Goal: Task Accomplishment & Management: Use online tool/utility

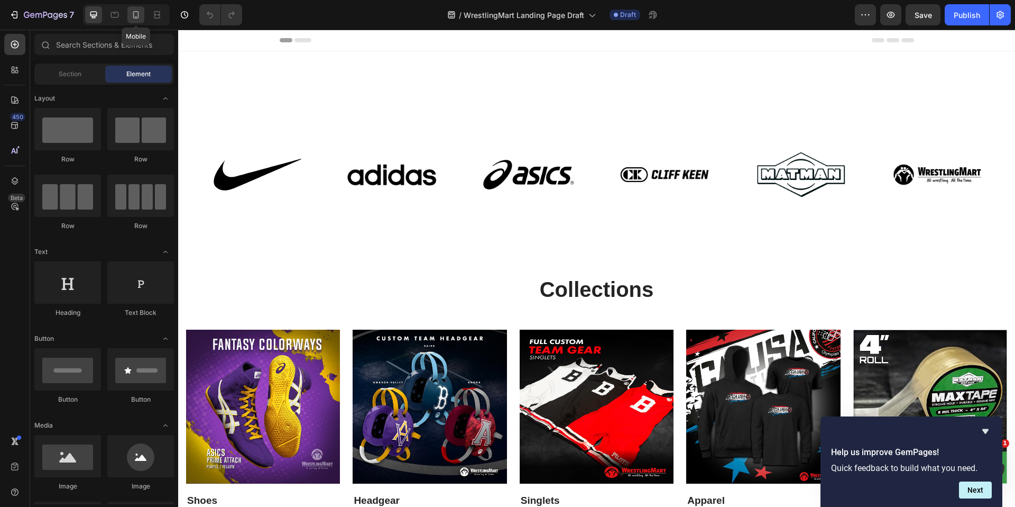
click at [132, 15] on icon at bounding box center [136, 15] width 11 height 11
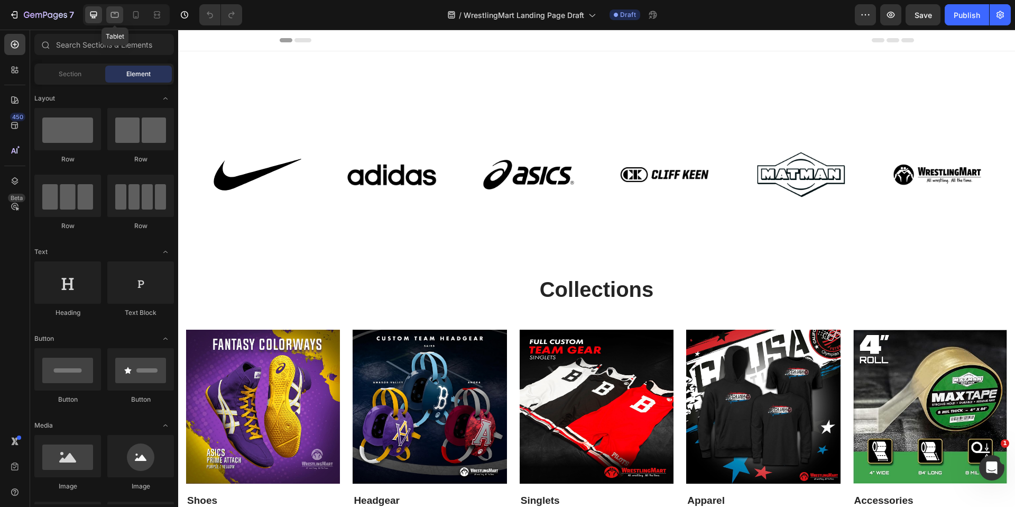
click at [119, 15] on icon at bounding box center [114, 15] width 11 height 11
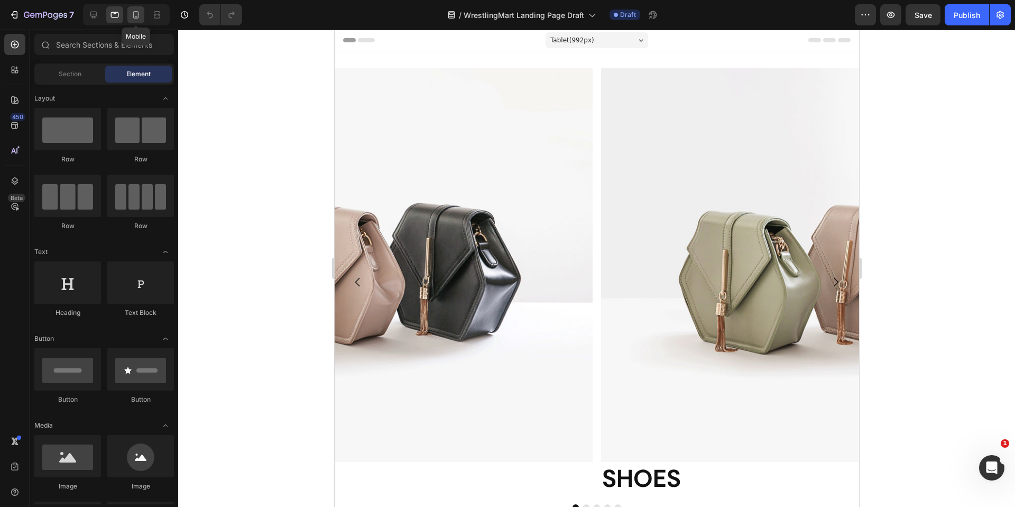
click at [136, 15] on icon at bounding box center [136, 15] width 11 height 11
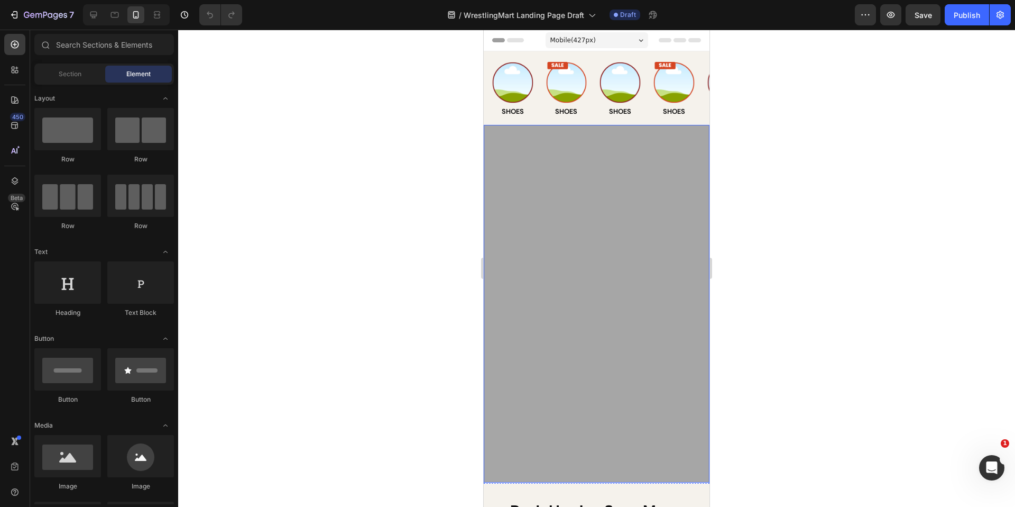
click at [593, 238] on img at bounding box center [597, 303] width 226 height 357
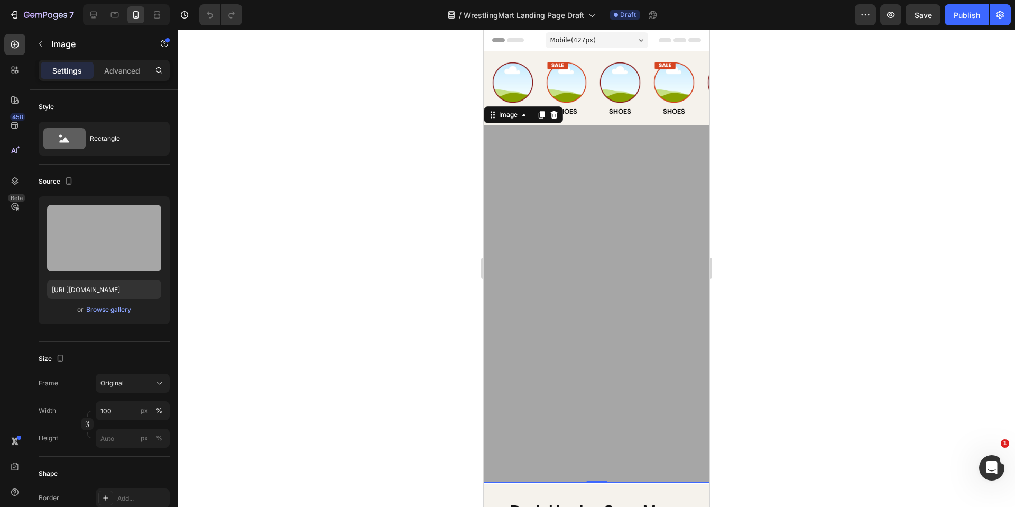
click at [635, 215] on img at bounding box center [597, 303] width 226 height 357
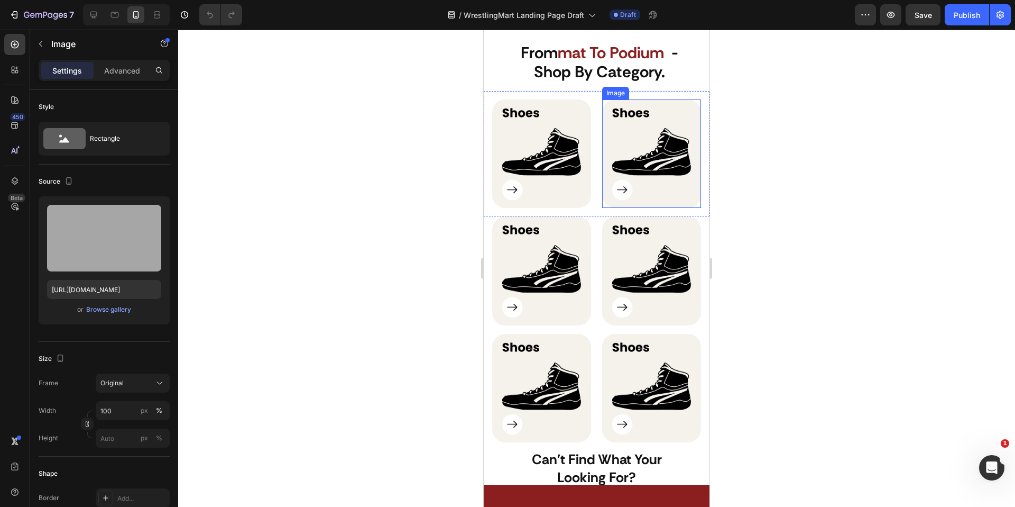
scroll to position [599, 0]
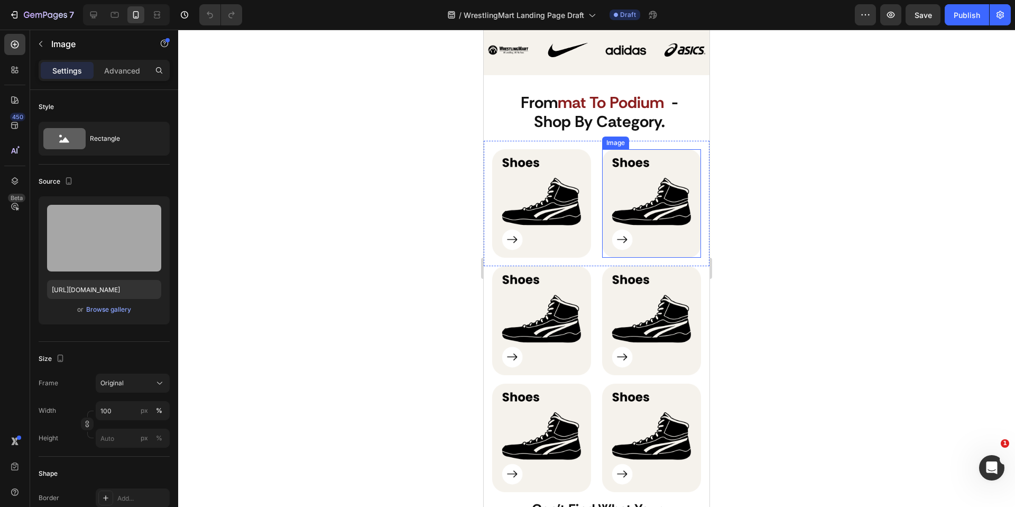
click at [560, 213] on img at bounding box center [541, 203] width 99 height 109
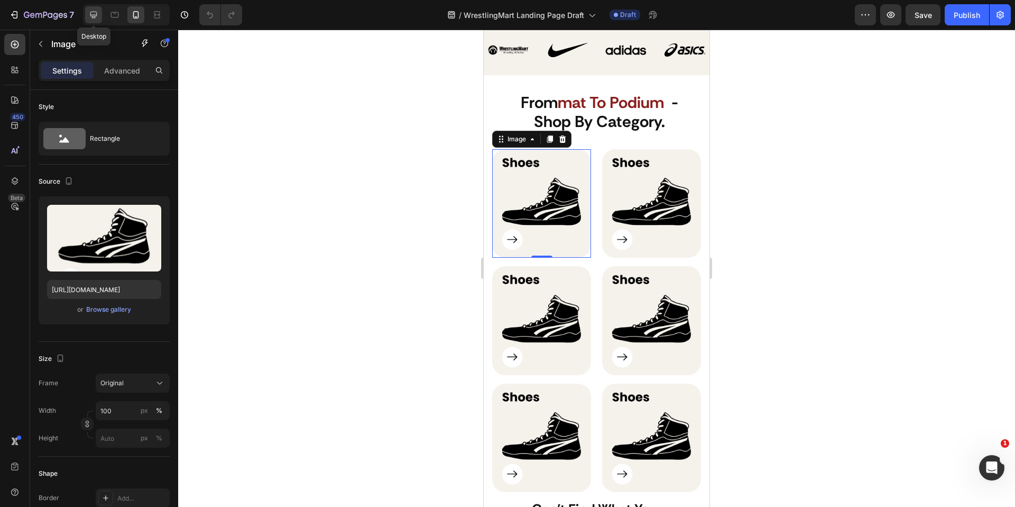
click at [98, 17] on icon at bounding box center [93, 15] width 11 height 11
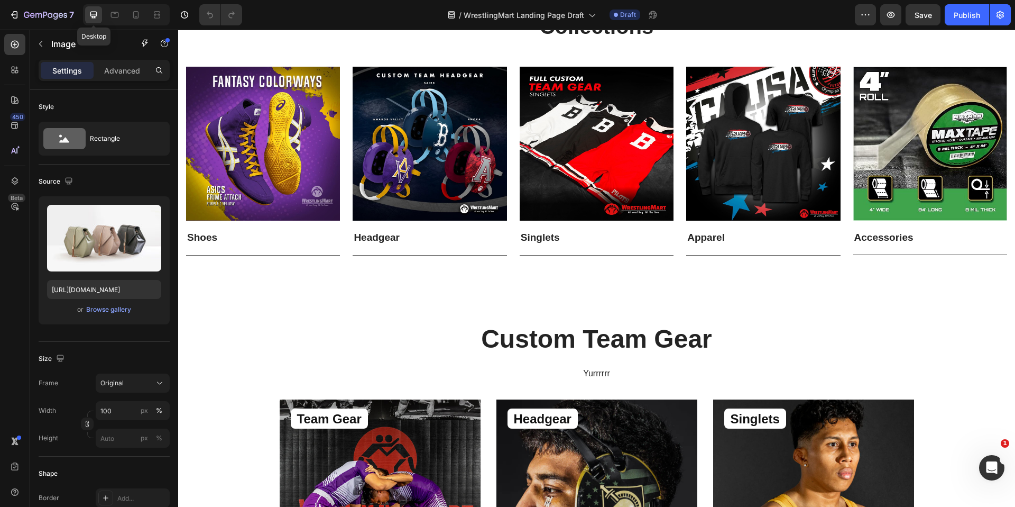
scroll to position [617, 0]
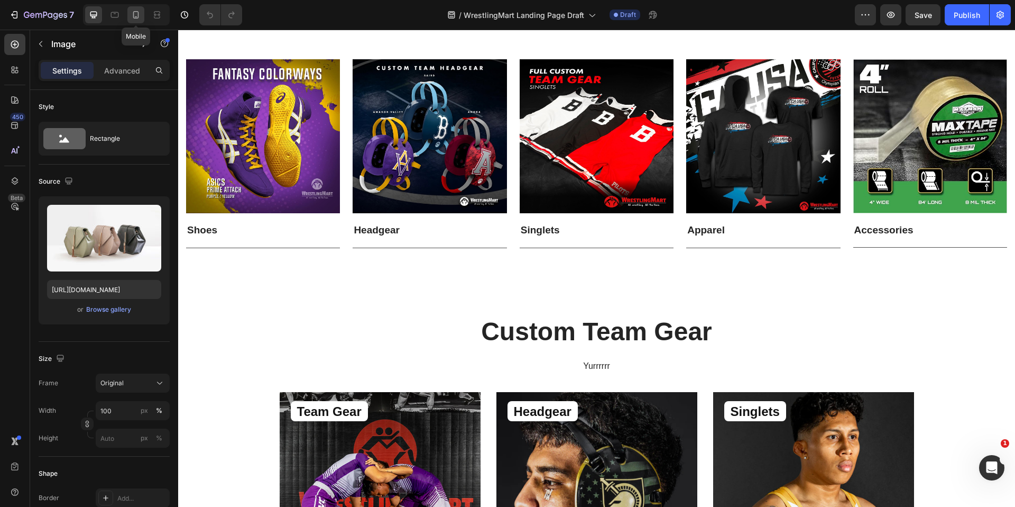
click at [140, 15] on icon at bounding box center [136, 15] width 11 height 11
type input "https://cdn.shopify.com/s/files/1/0738/4838/9933/files/gempages_585738029033849…"
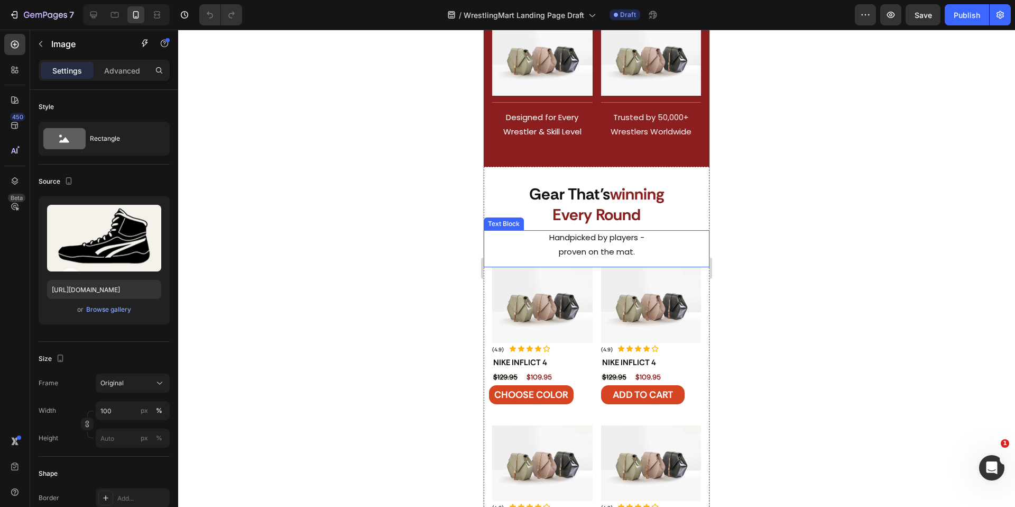
scroll to position [1241, 0]
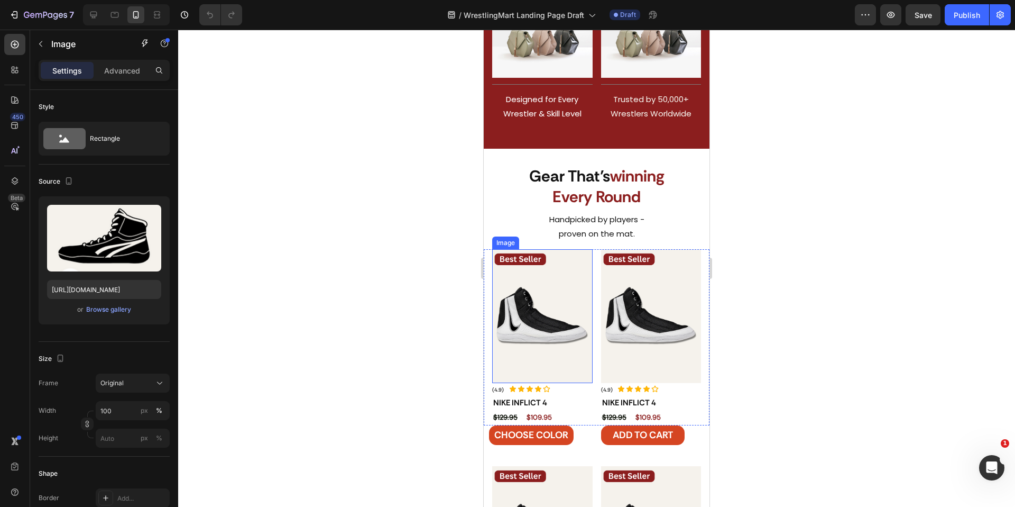
click at [561, 322] on img at bounding box center [542, 315] width 100 height 133
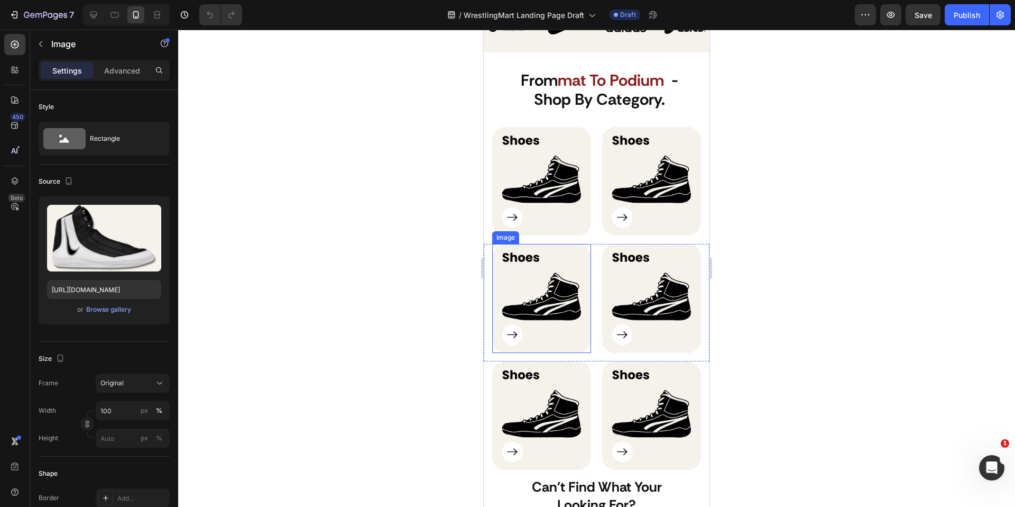
scroll to position [600, 0]
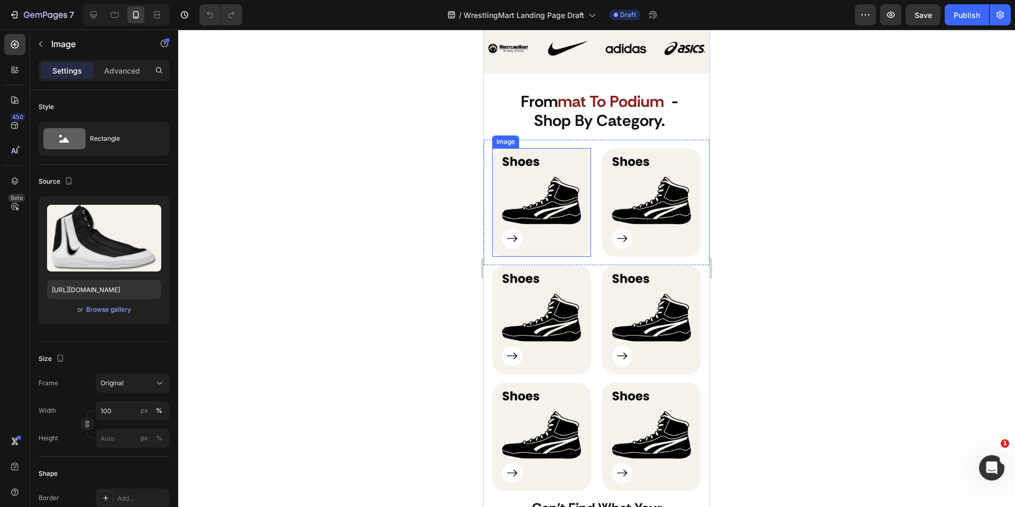
click at [559, 191] on img at bounding box center [541, 202] width 99 height 109
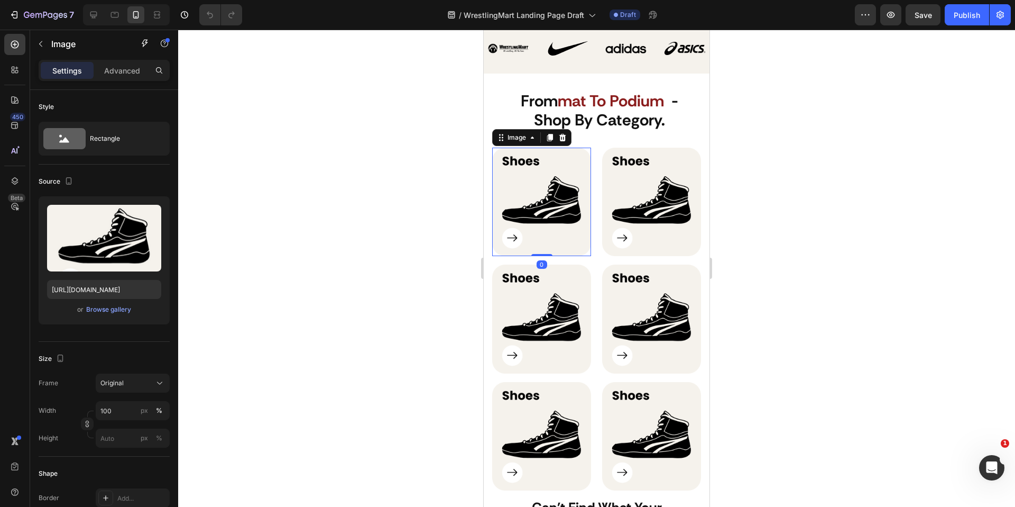
click at [823, 250] on div at bounding box center [596, 268] width 837 height 477
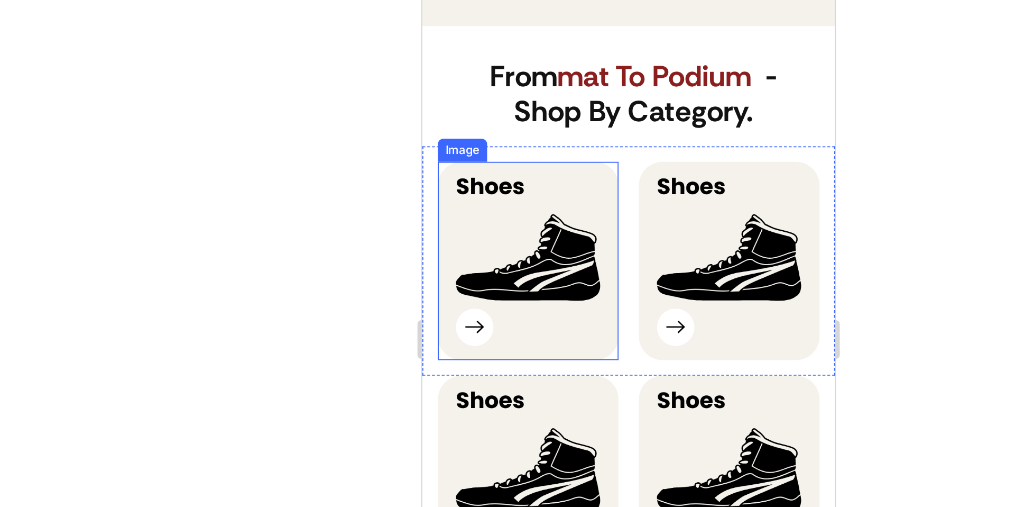
scroll to position [592, 0]
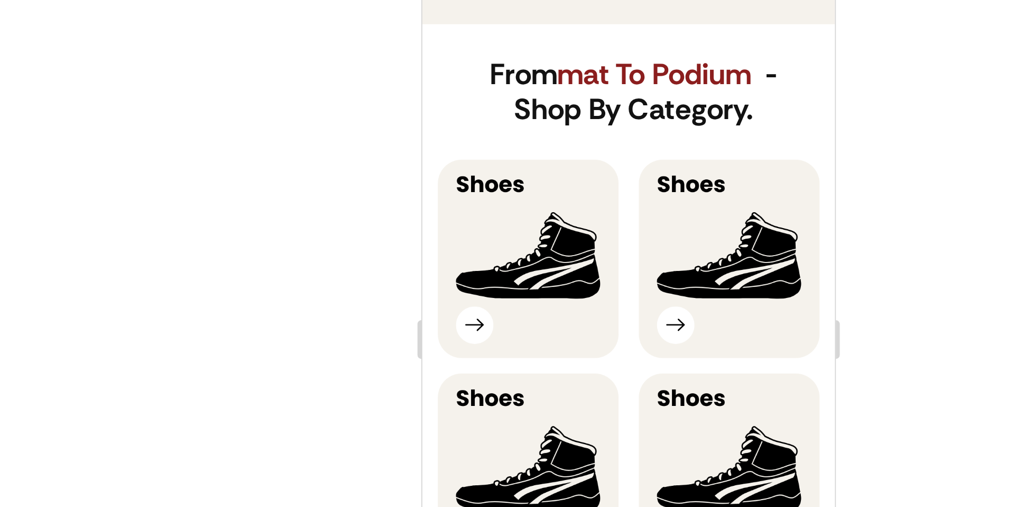
click at [731, 202] on div at bounding box center [596, 268] width 837 height 477
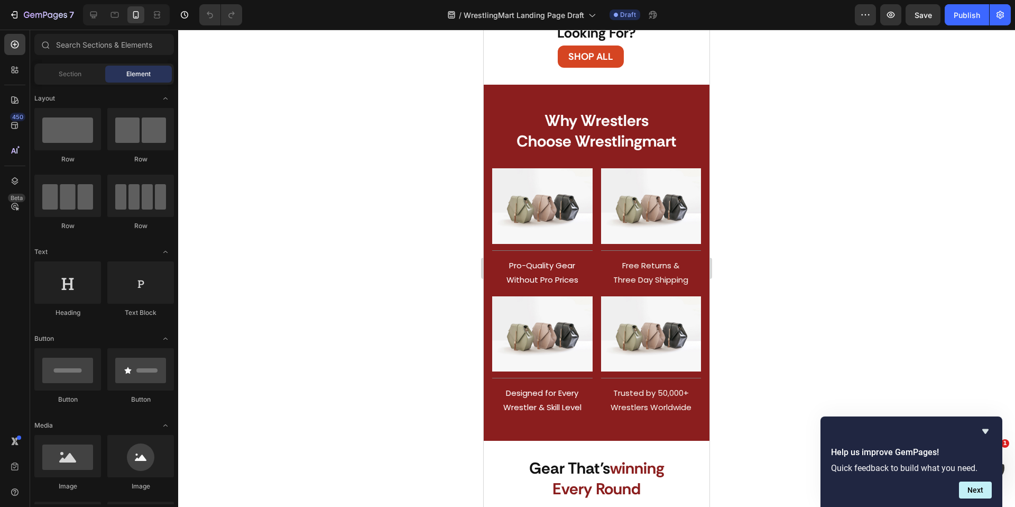
scroll to position [1105, 0]
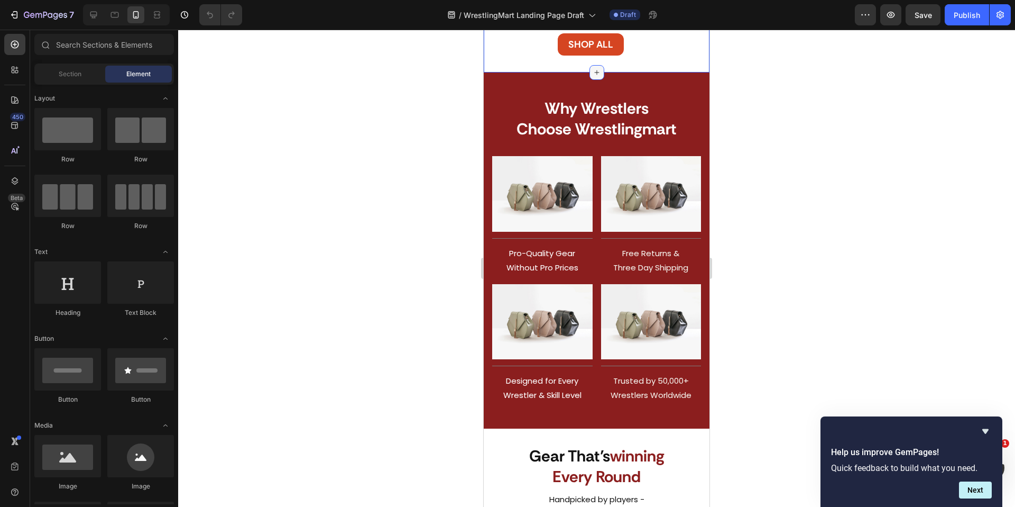
click at [600, 71] on icon at bounding box center [597, 72] width 8 height 8
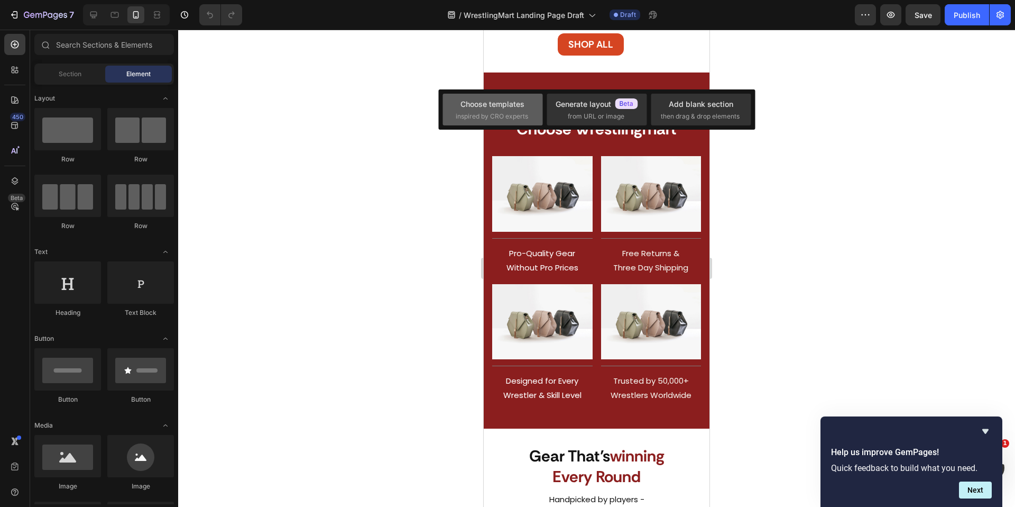
click at [498, 108] on div "Choose templates" at bounding box center [493, 103] width 64 height 11
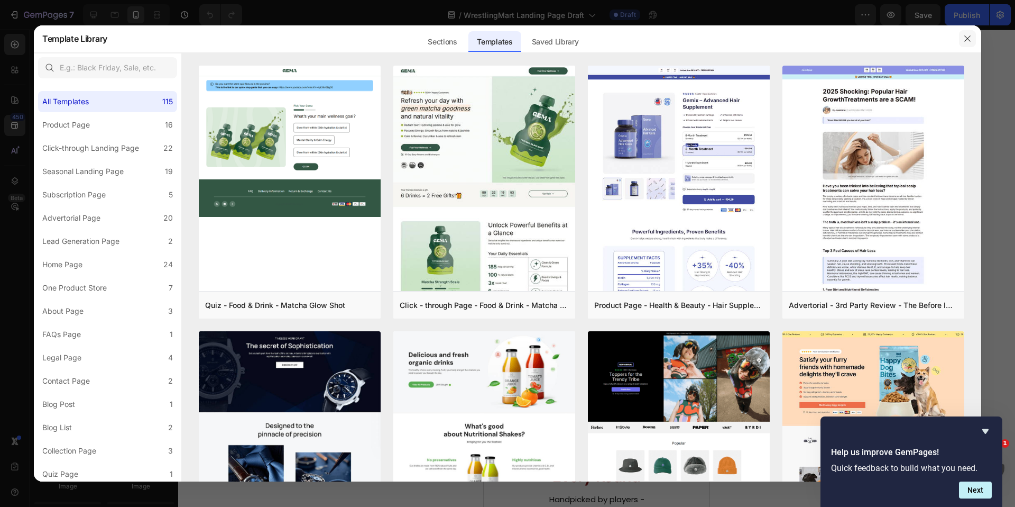
click at [967, 34] on icon "button" at bounding box center [967, 38] width 8 height 8
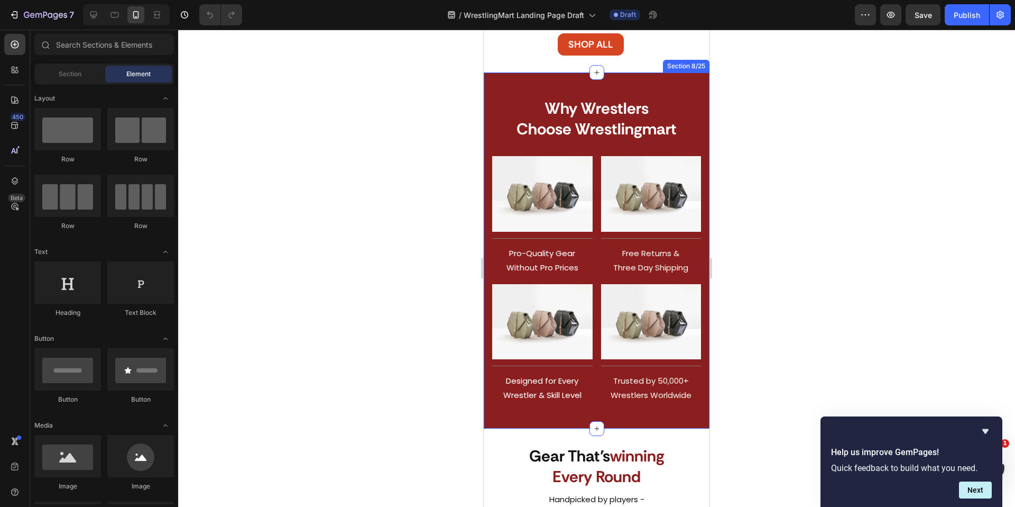
scroll to position [1069, 0]
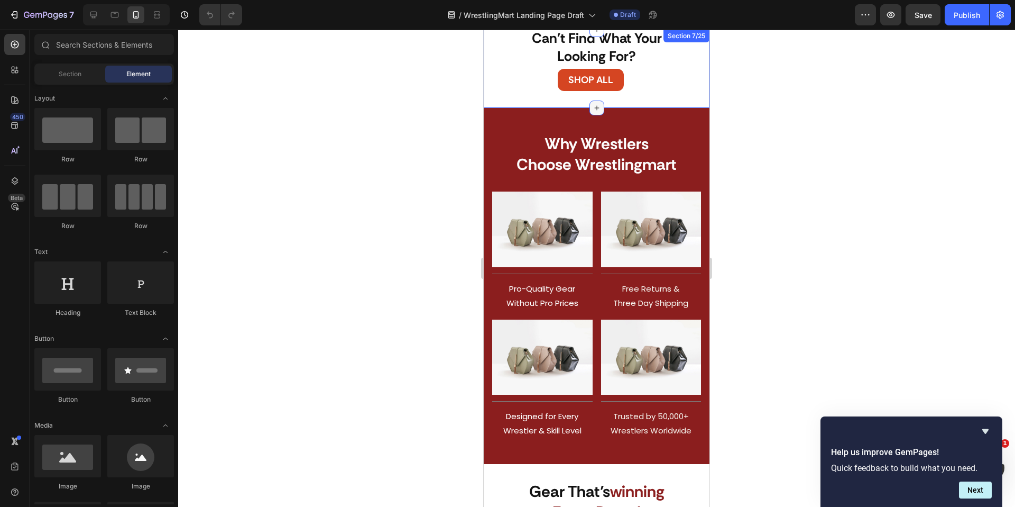
click at [596, 107] on icon at bounding box center [596, 108] width 5 height 5
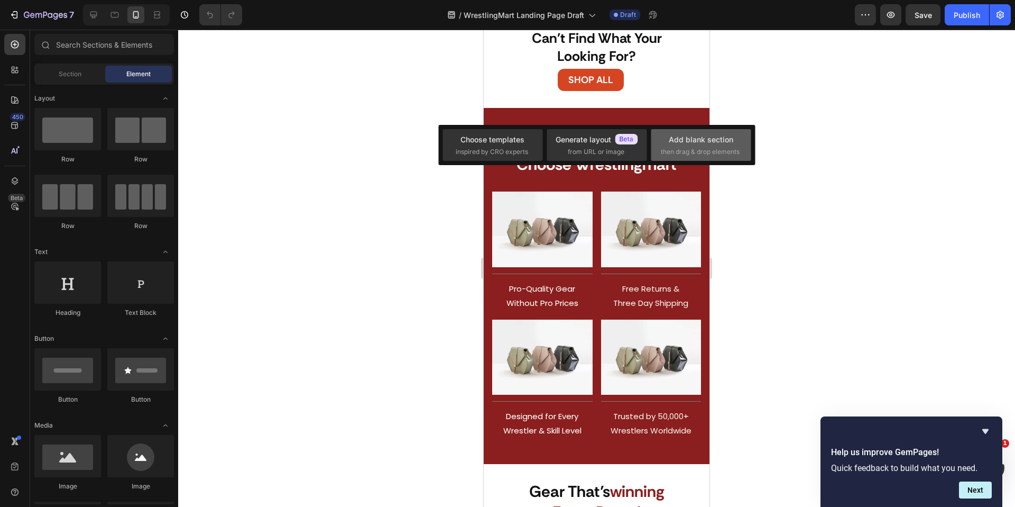
click at [687, 138] on div "Add blank section" at bounding box center [701, 139] width 65 height 11
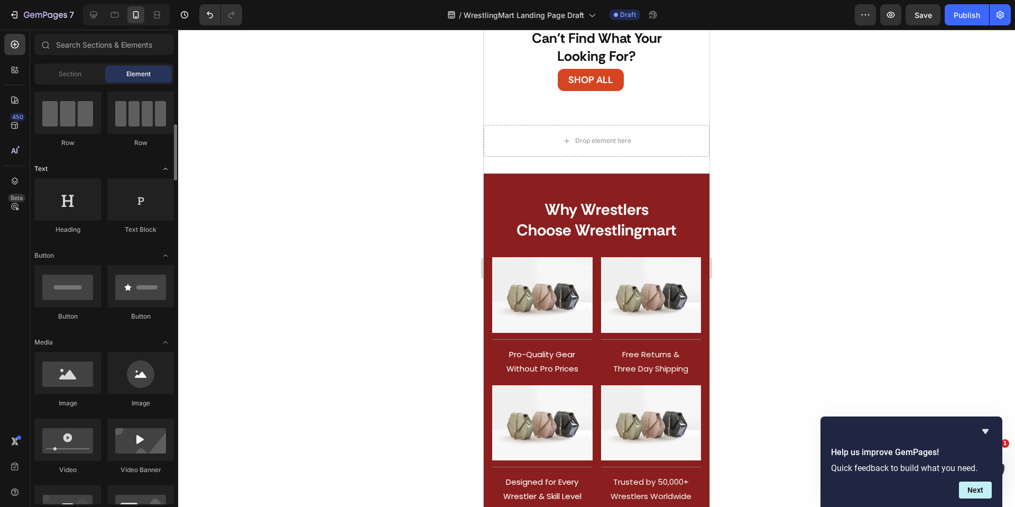
scroll to position [148, 0]
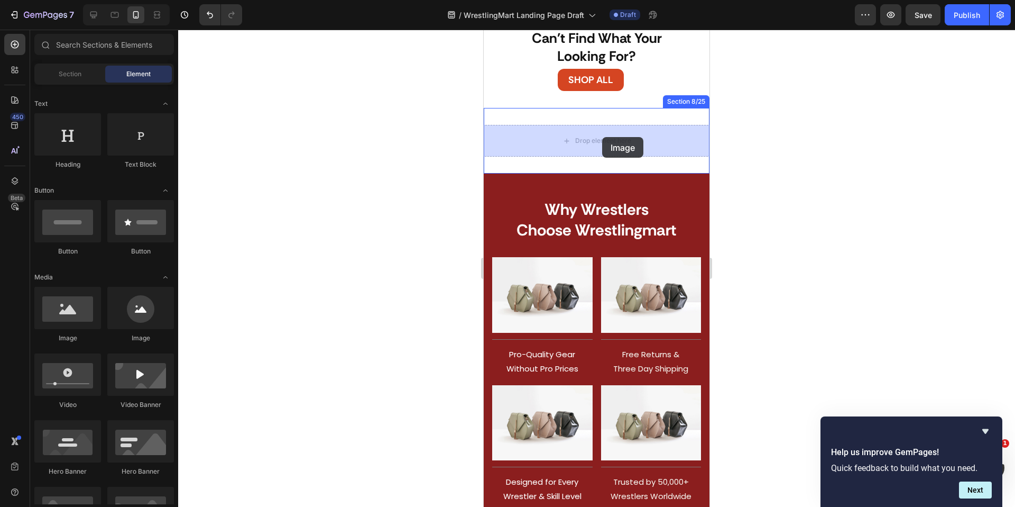
drag, startPoint x: 562, startPoint y: 338, endPoint x: 598, endPoint y: 136, distance: 205.3
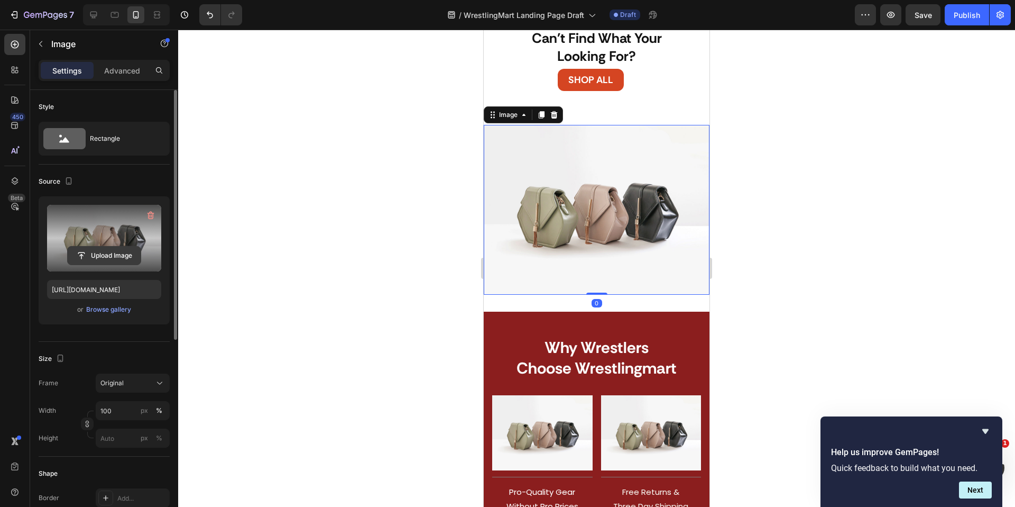
click at [100, 246] on input "file" at bounding box center [104, 255] width 73 height 18
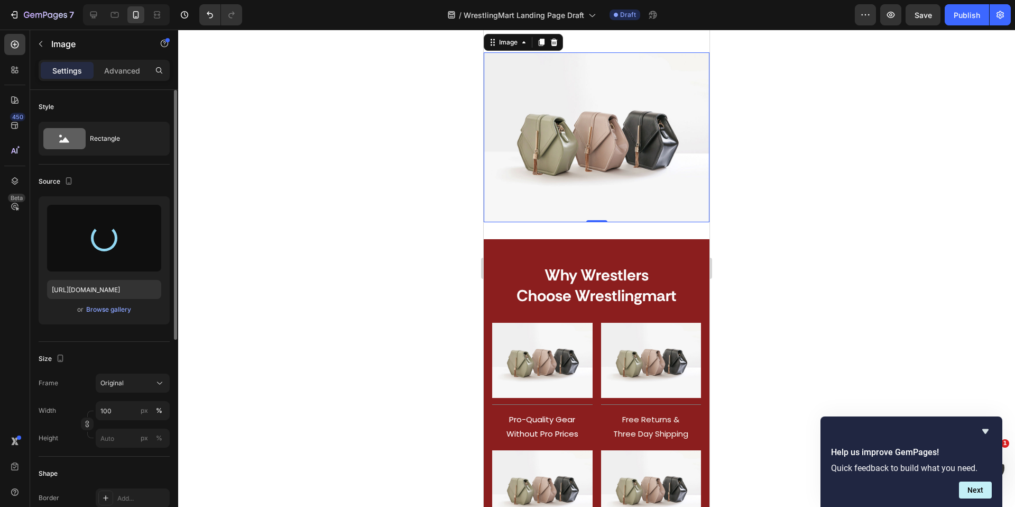
type input "https://cdn.shopify.com/s/files/1/0738/4838/9933/files/gempages_585738029033849…"
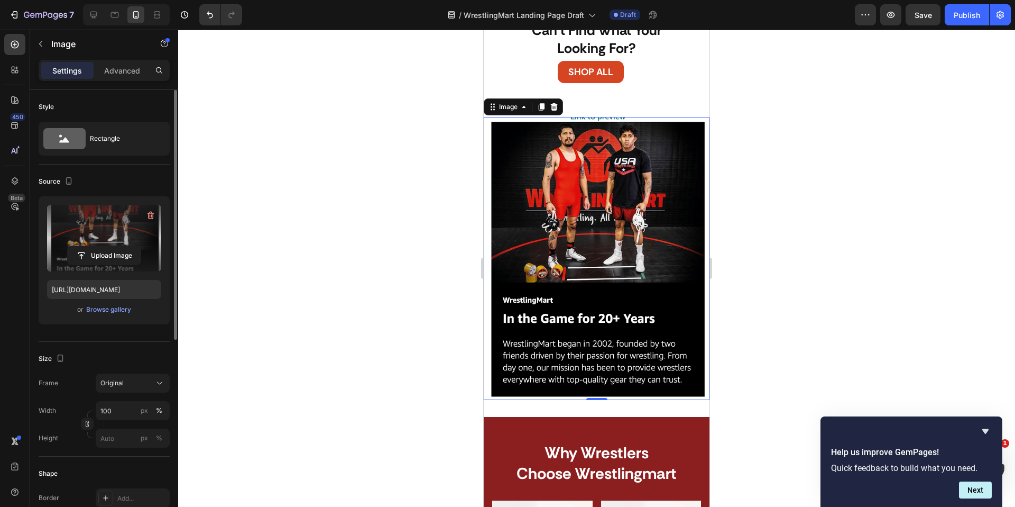
scroll to position [1076, 0]
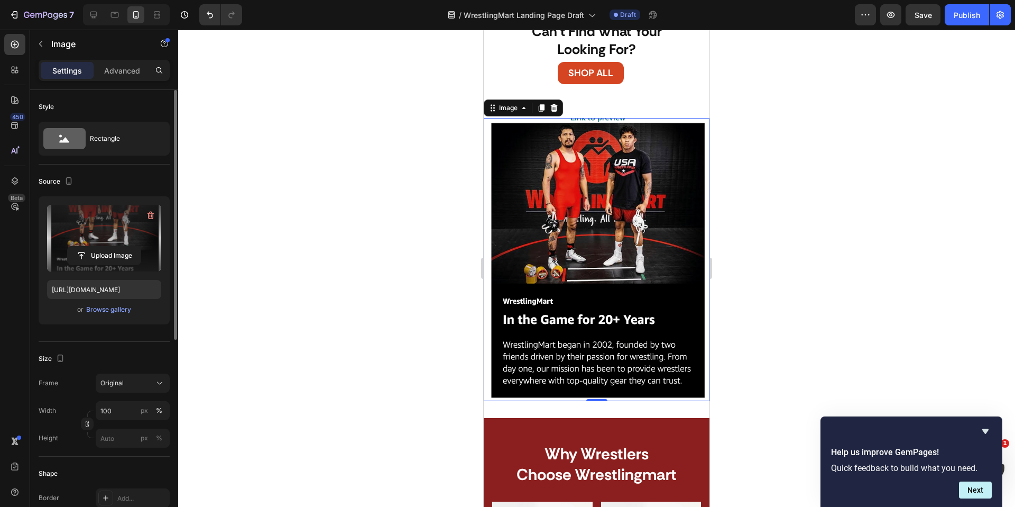
click at [762, 245] on div at bounding box center [596, 268] width 837 height 477
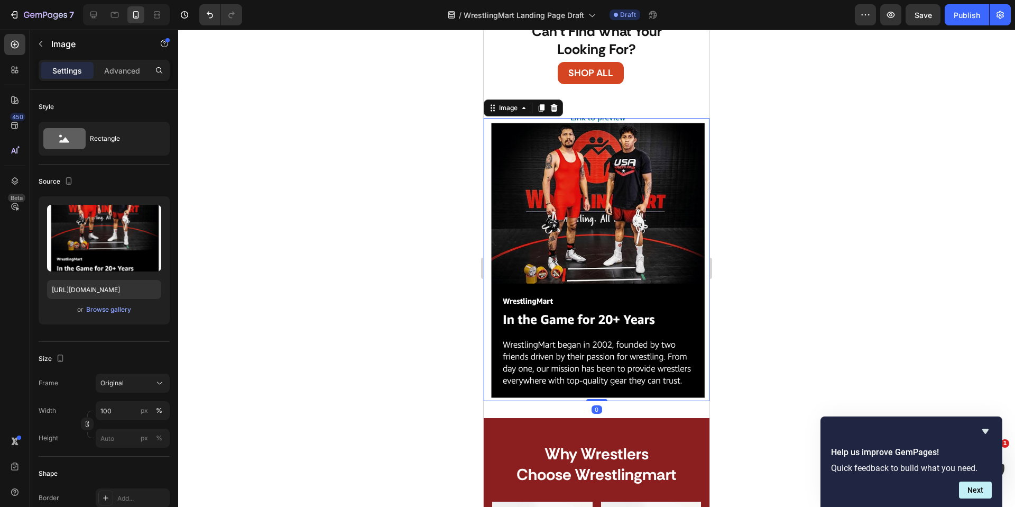
click at [601, 258] on img at bounding box center [597, 259] width 226 height 282
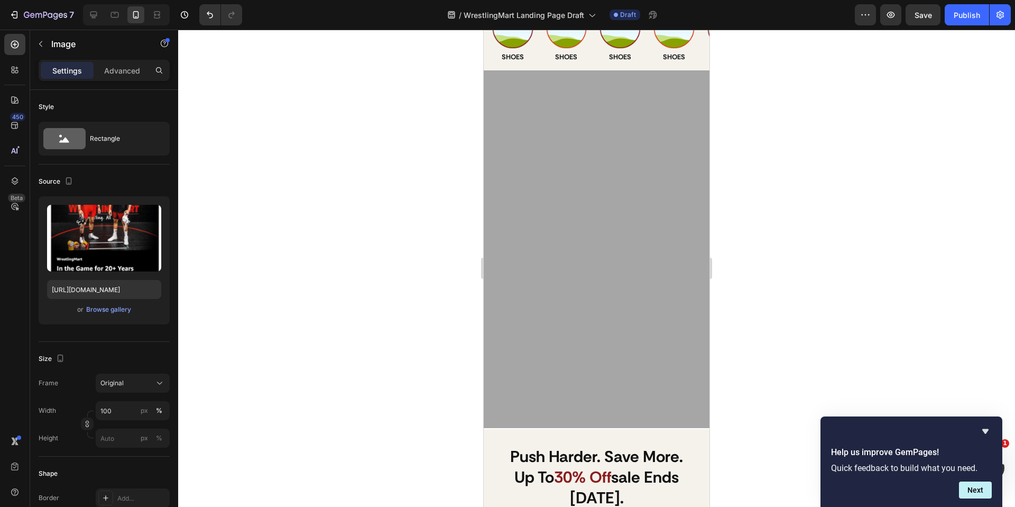
scroll to position [2, 0]
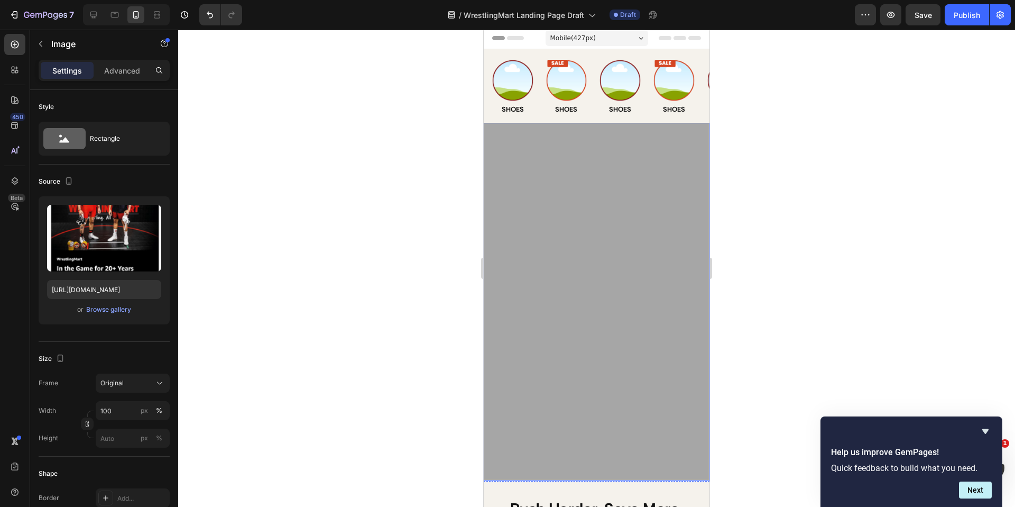
click at [626, 239] on img at bounding box center [597, 301] width 226 height 357
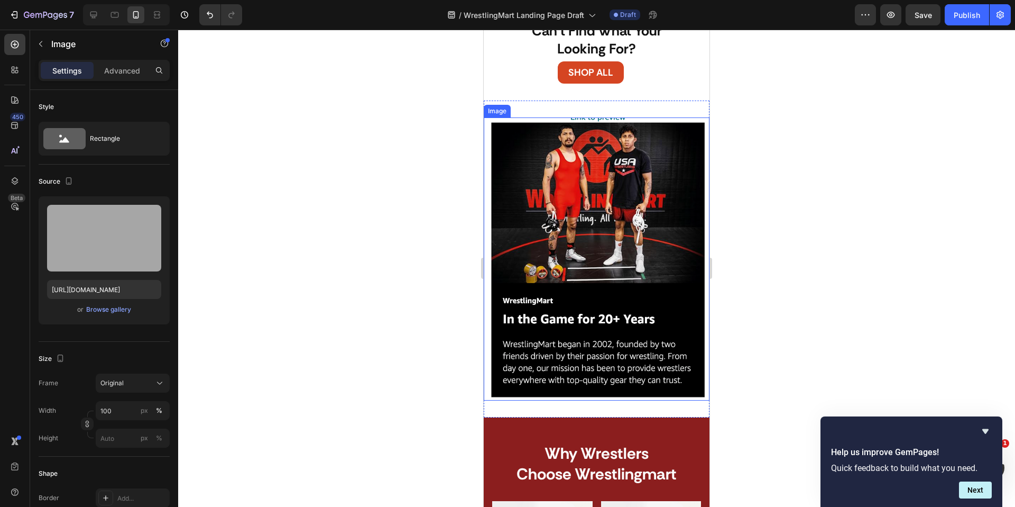
scroll to position [1079, 0]
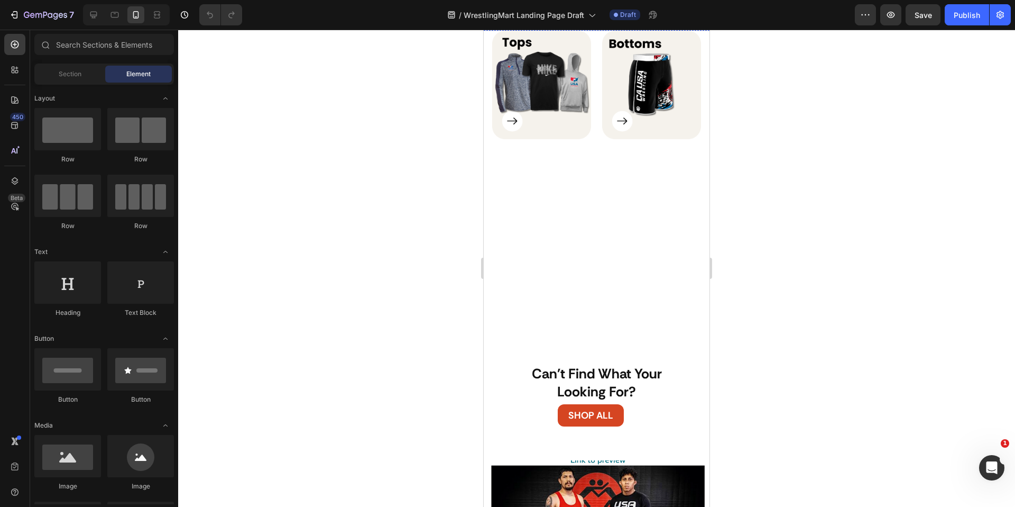
scroll to position [735, 0]
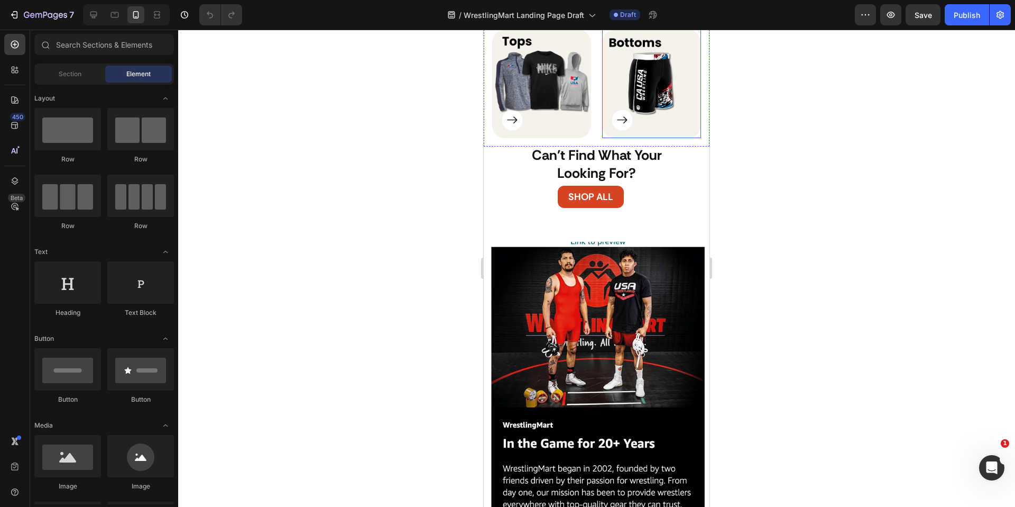
click at [820, 288] on div at bounding box center [596, 268] width 837 height 477
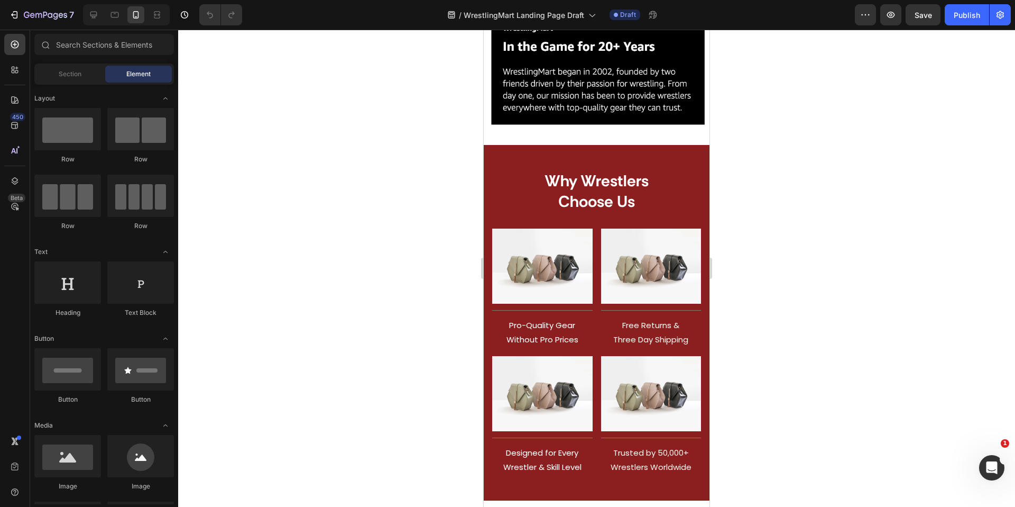
scroll to position [1100, 0]
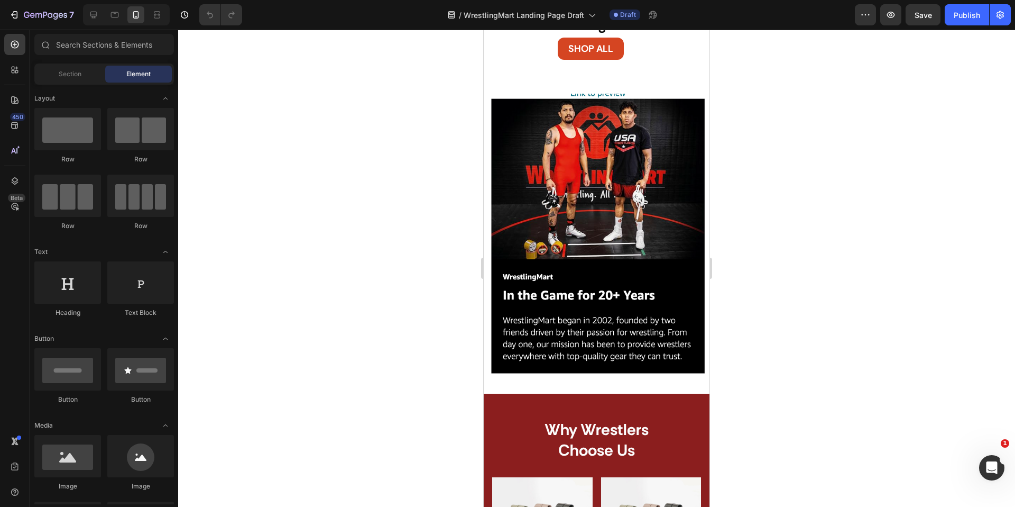
click at [626, 181] on img at bounding box center [597, 235] width 226 height 282
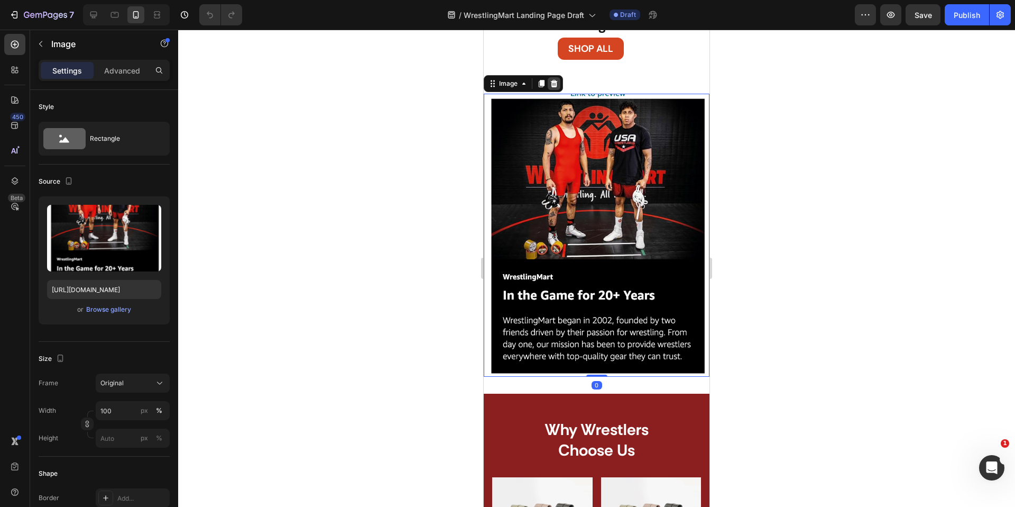
click at [552, 80] on icon at bounding box center [554, 83] width 8 height 8
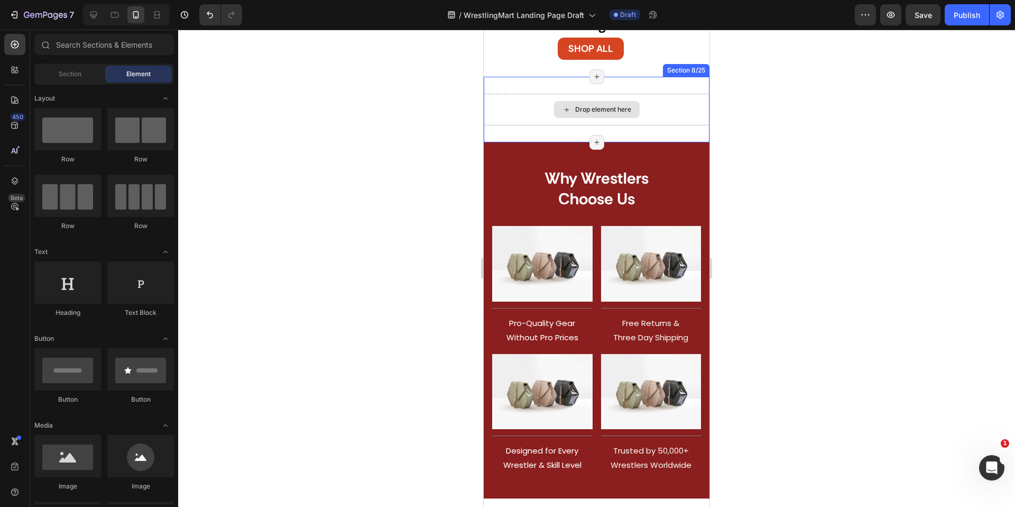
scroll to position [1039, 0]
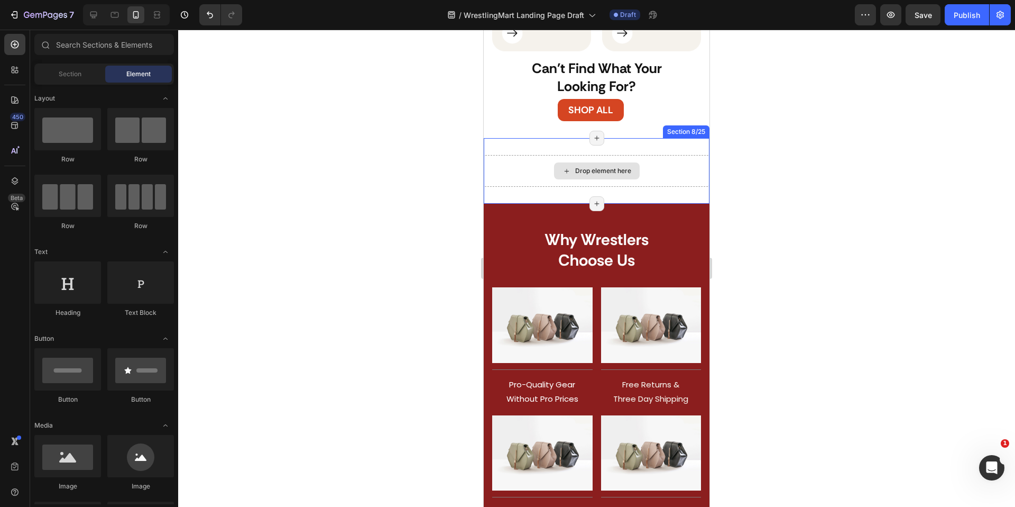
click at [596, 175] on div "Drop element here" at bounding box center [597, 170] width 86 height 17
click at [670, 171] on div "Drop element here" at bounding box center [597, 171] width 226 height 32
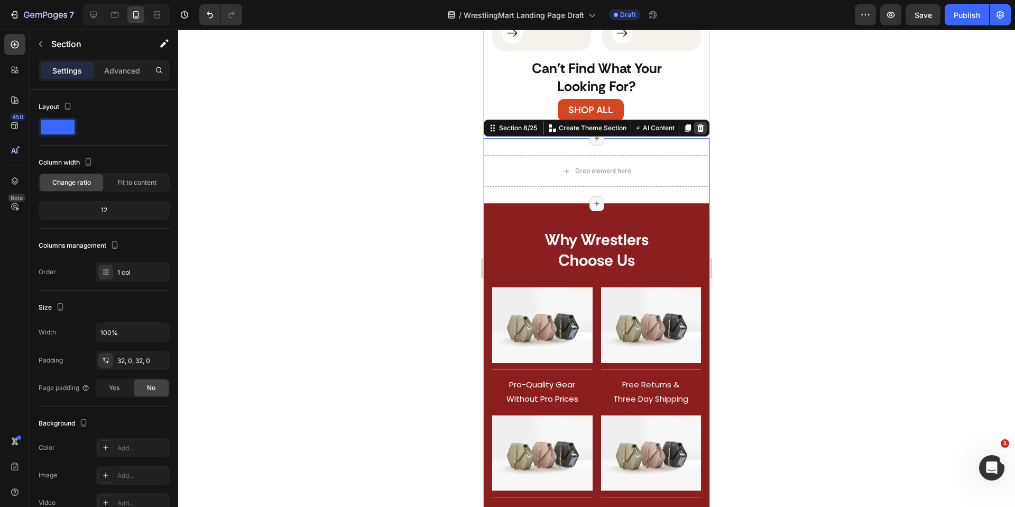
click at [699, 127] on icon at bounding box center [700, 128] width 8 height 8
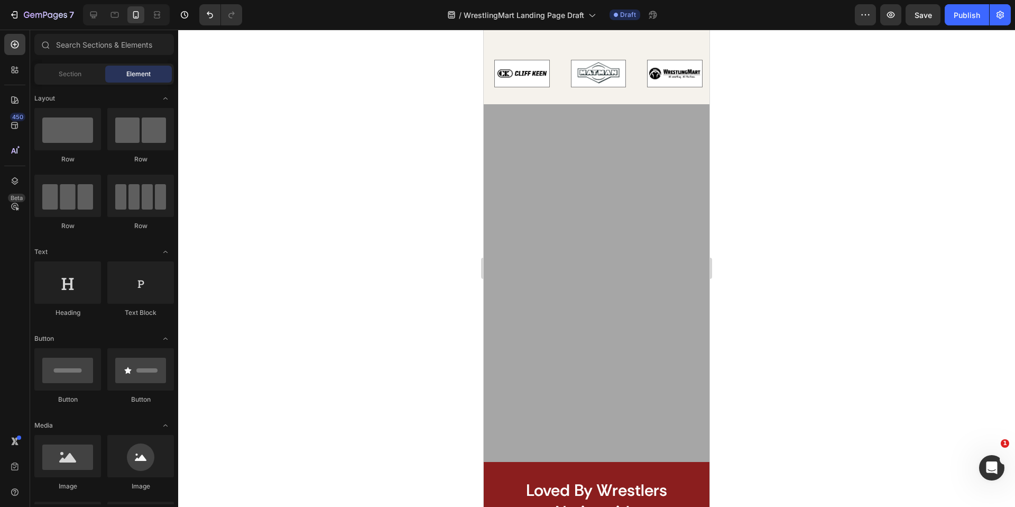
scroll to position [2097, 0]
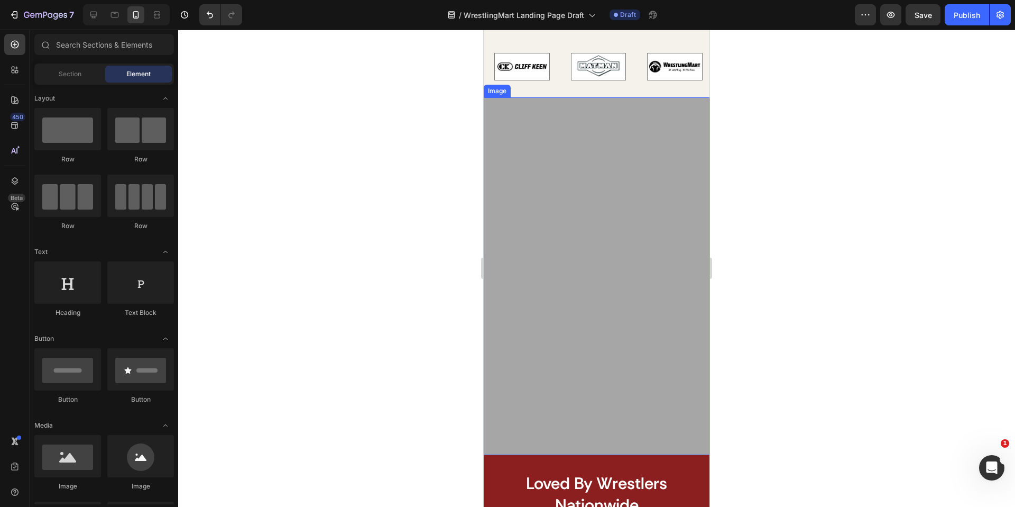
click at [637, 260] on img at bounding box center [597, 275] width 226 height 357
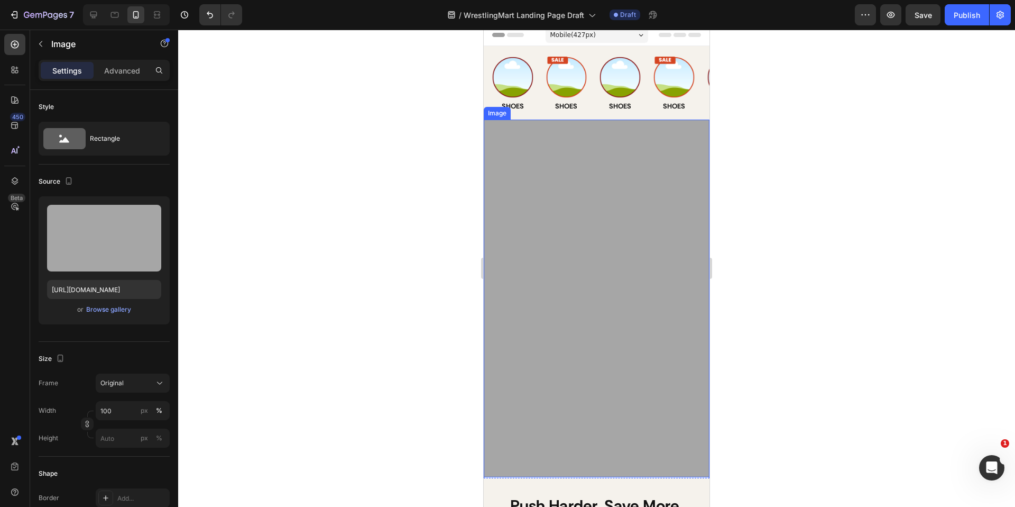
scroll to position [22, 0]
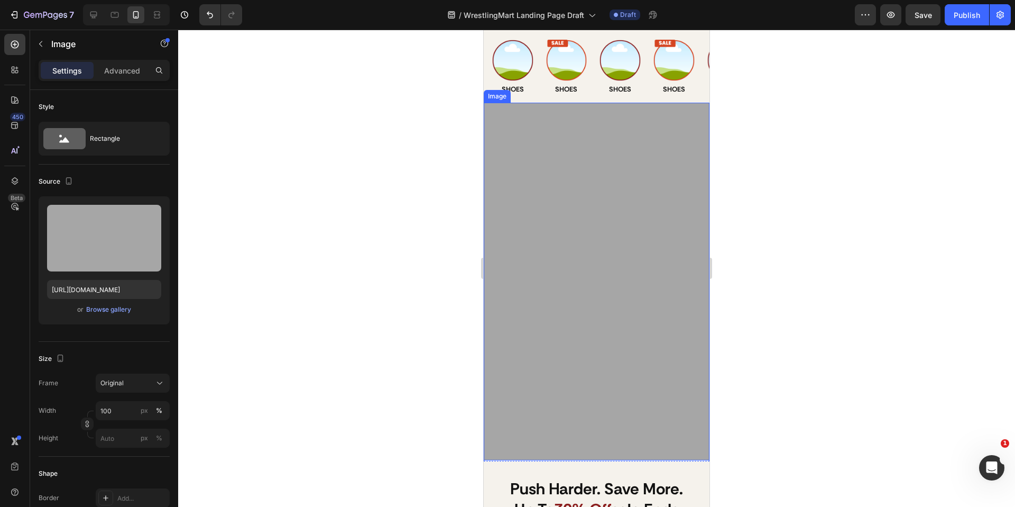
click at [539, 199] on img at bounding box center [597, 281] width 226 height 357
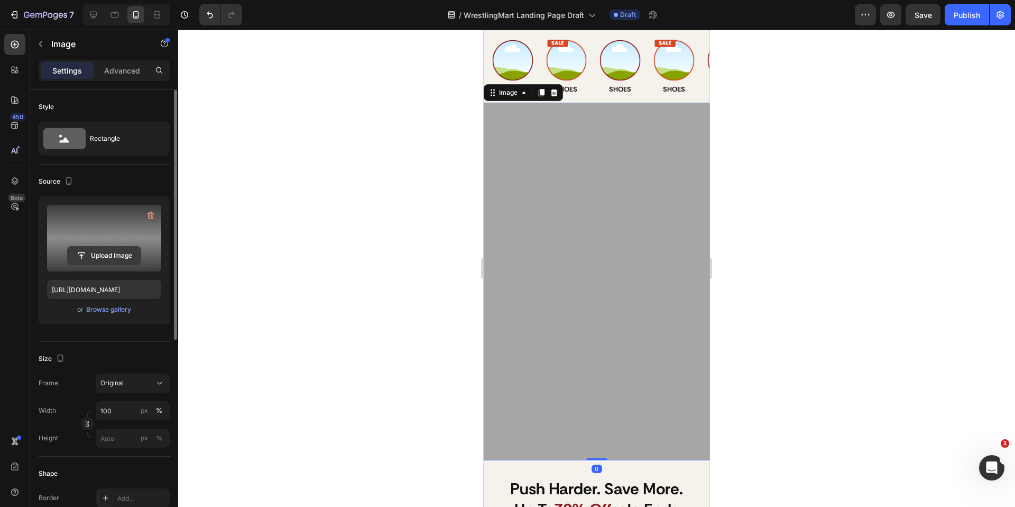
click at [107, 252] on input "file" at bounding box center [104, 255] width 73 height 18
click at [116, 236] on label at bounding box center [104, 238] width 114 height 67
click at [116, 246] on input "file" at bounding box center [104, 255] width 73 height 18
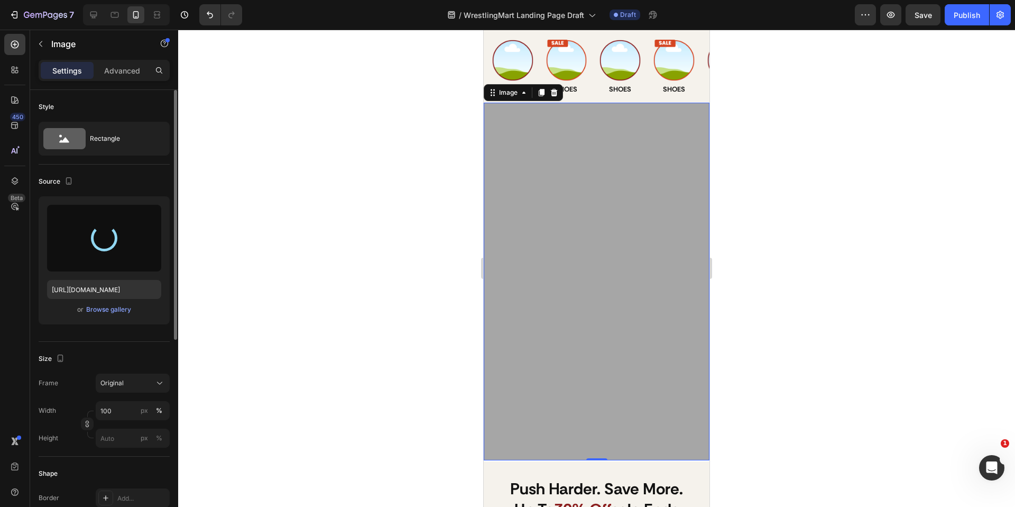
type input "[URL][DOMAIN_NAME]"
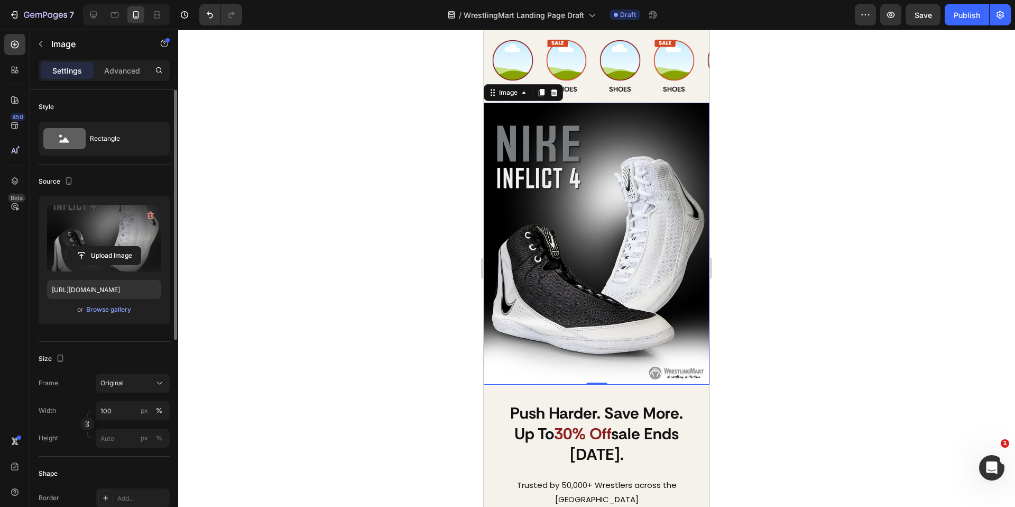
click at [820, 250] on div at bounding box center [596, 268] width 837 height 477
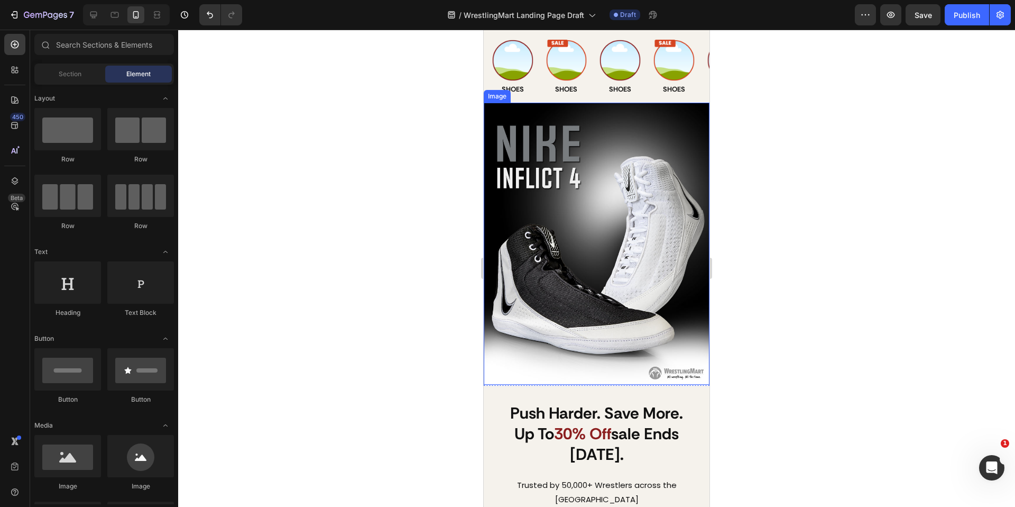
scroll to position [0, 0]
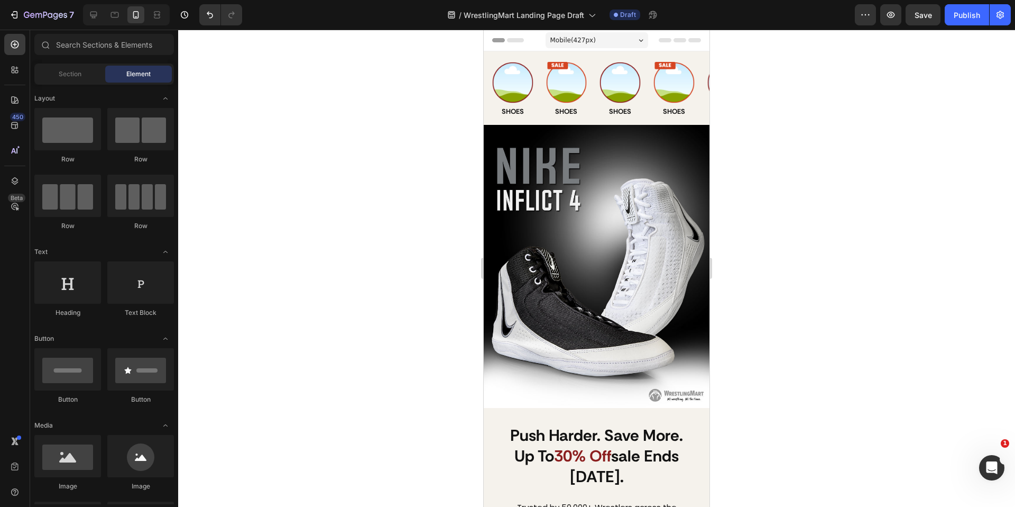
click at [832, 217] on div at bounding box center [596, 268] width 837 height 477
click at [933, 18] on button "Save" at bounding box center [923, 14] width 35 height 21
click at [514, 89] on img at bounding box center [512, 82] width 41 height 41
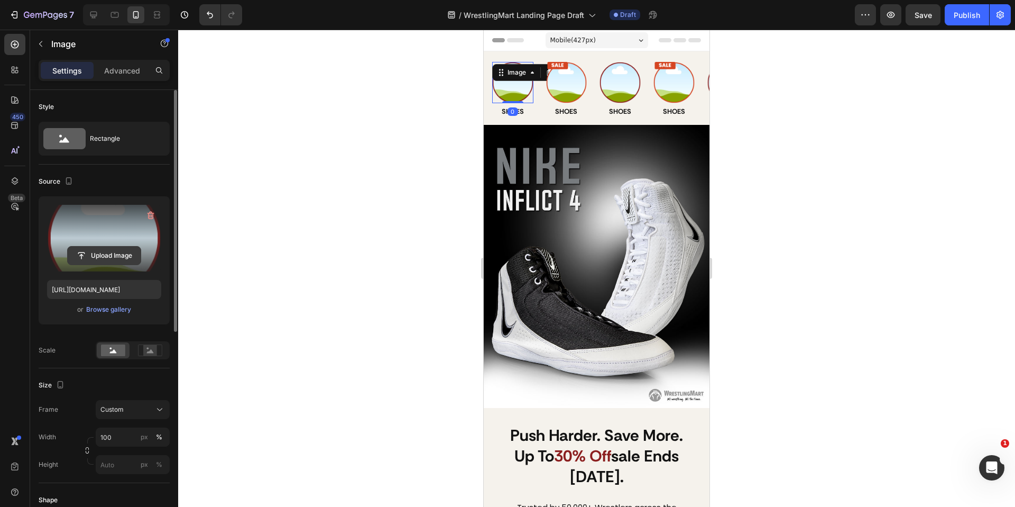
click at [96, 253] on input "file" at bounding box center [104, 255] width 73 height 18
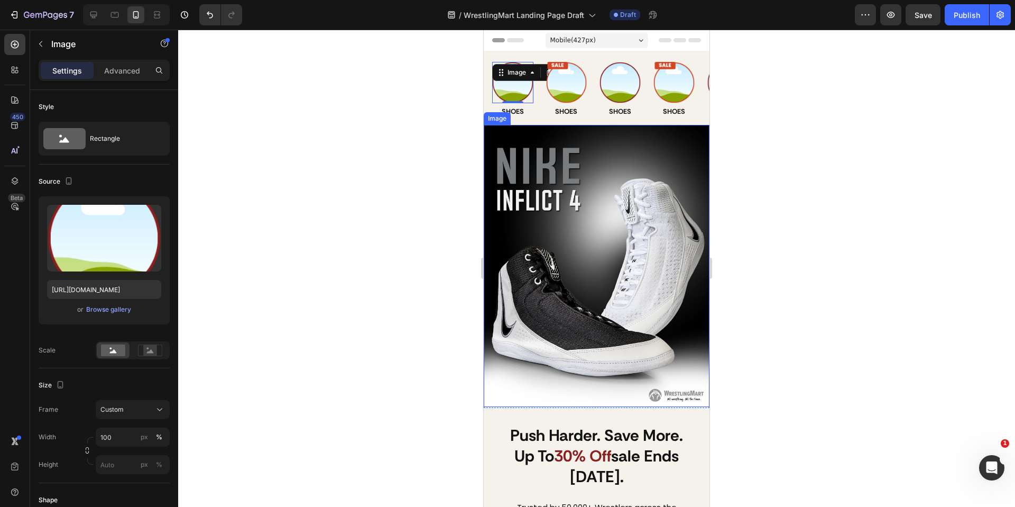
click at [615, 214] on img at bounding box center [597, 266] width 226 height 282
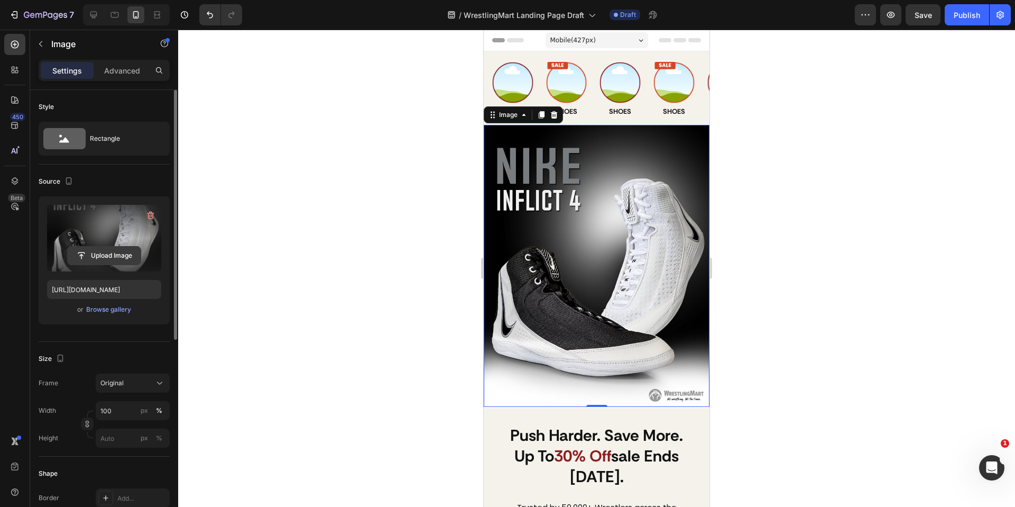
click at [93, 250] on input "file" at bounding box center [104, 255] width 73 height 18
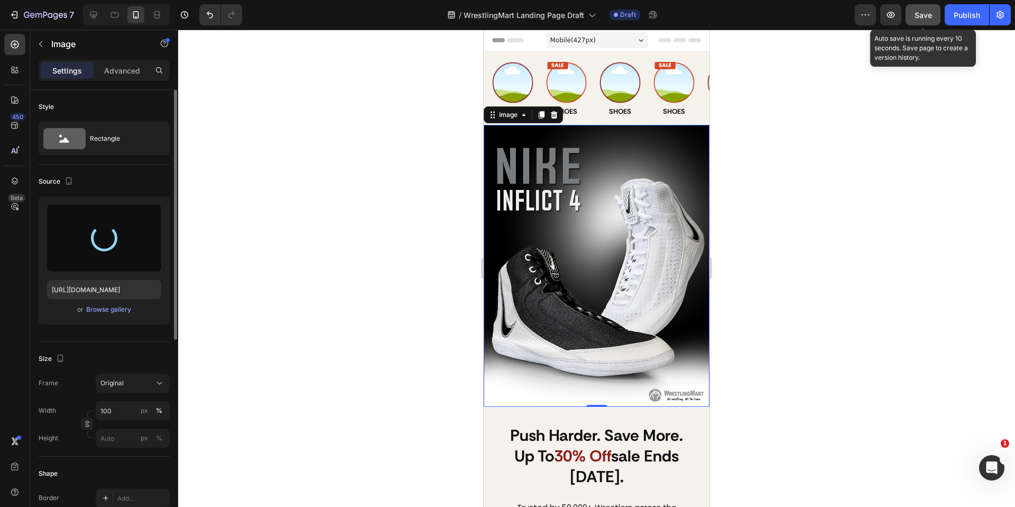
type input "[URL][DOMAIN_NAME]"
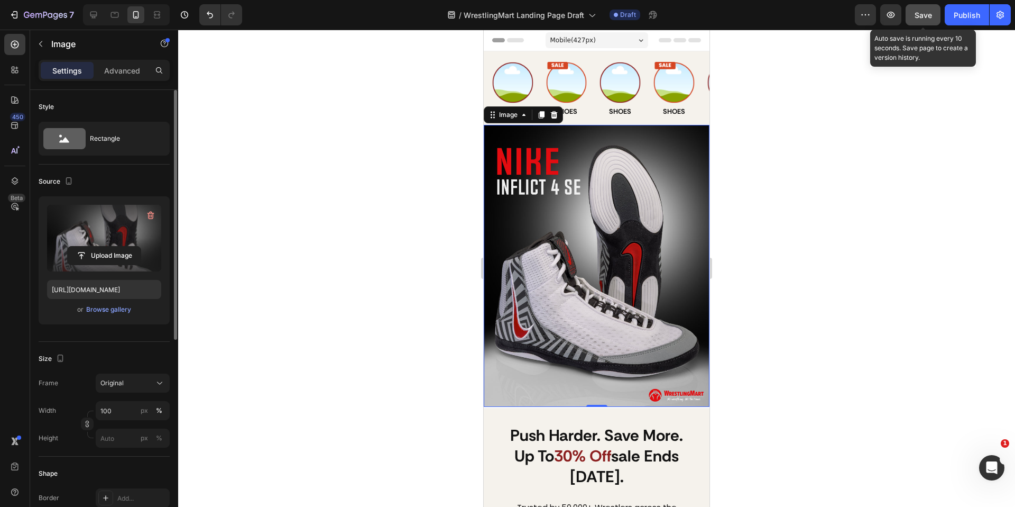
click at [933, 15] on button "Save" at bounding box center [923, 14] width 35 height 21
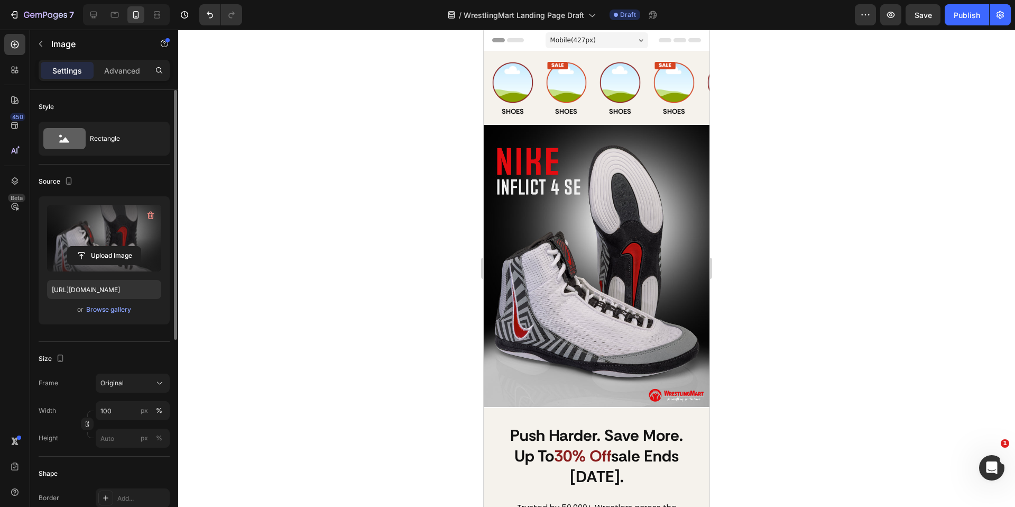
click at [845, 271] on div at bounding box center [596, 268] width 837 height 477
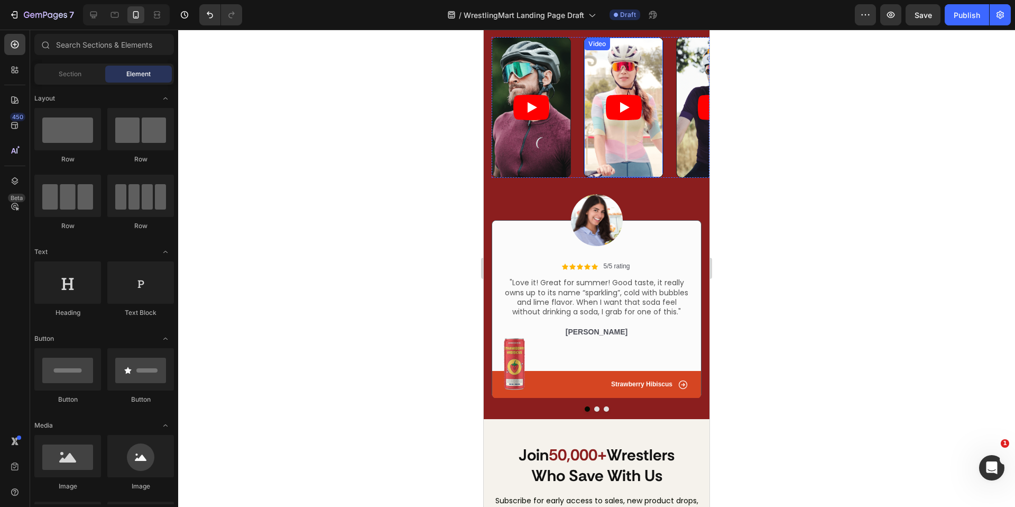
scroll to position [2557, 0]
click at [604, 222] on img at bounding box center [597, 221] width 52 height 52
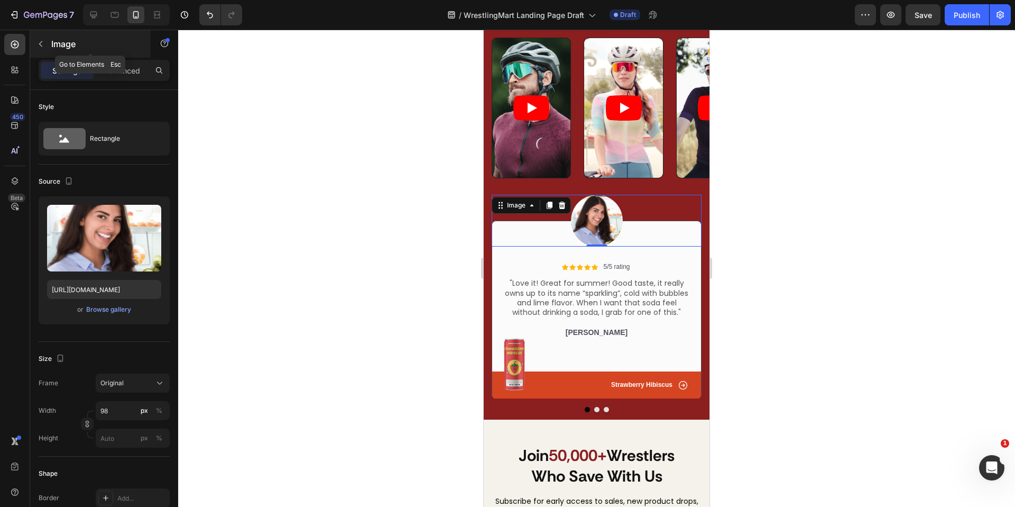
click at [40, 43] on icon "button" at bounding box center [40, 44] width 3 height 6
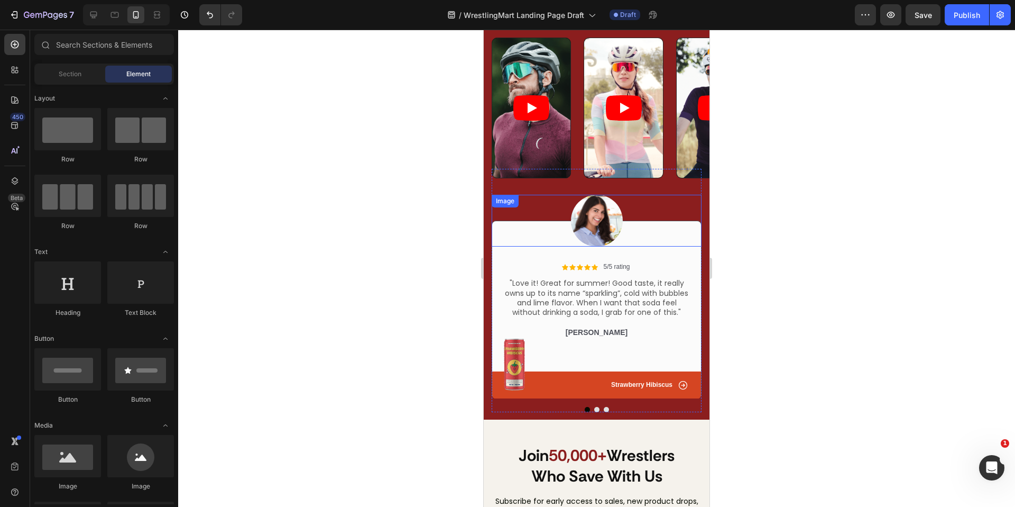
click at [624, 212] on div at bounding box center [597, 221] width 210 height 52
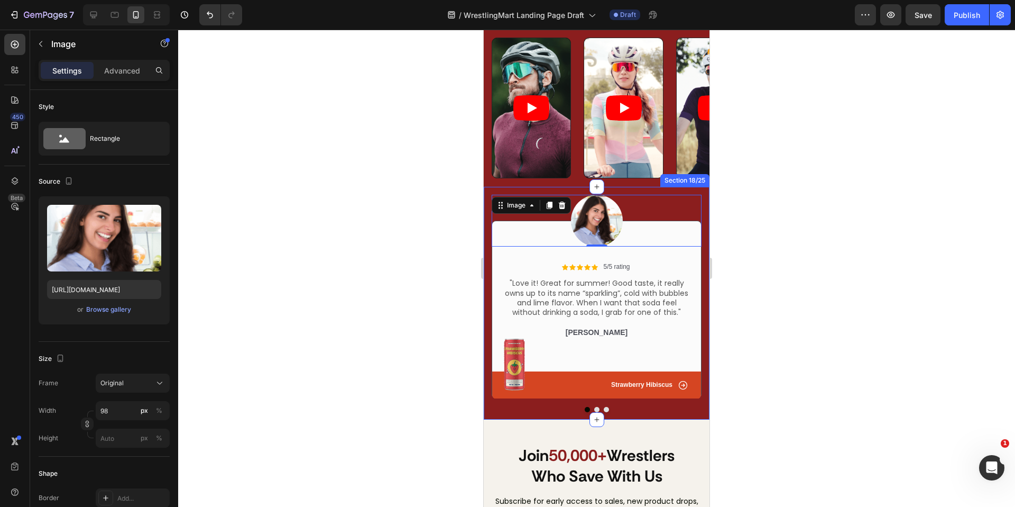
click at [798, 229] on div at bounding box center [596, 268] width 837 height 477
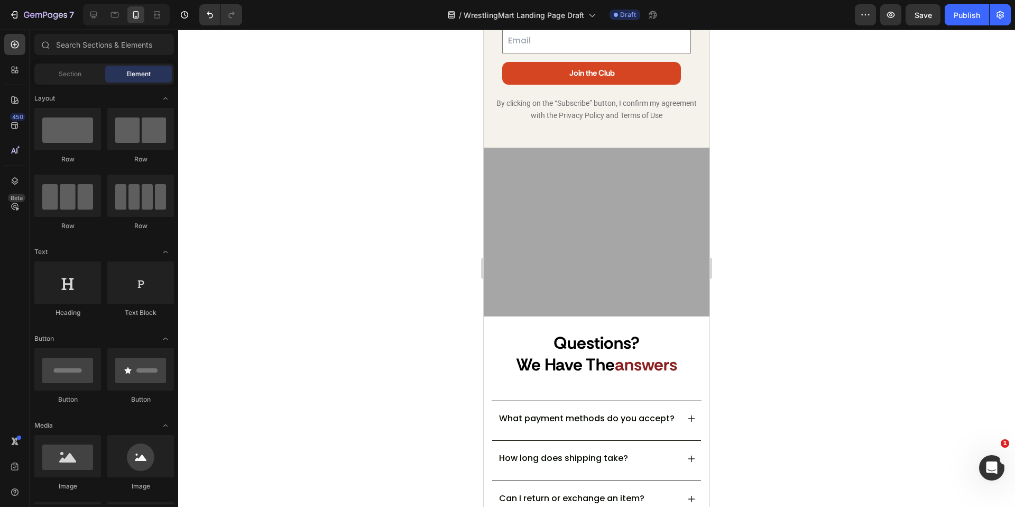
scroll to position [2981, 0]
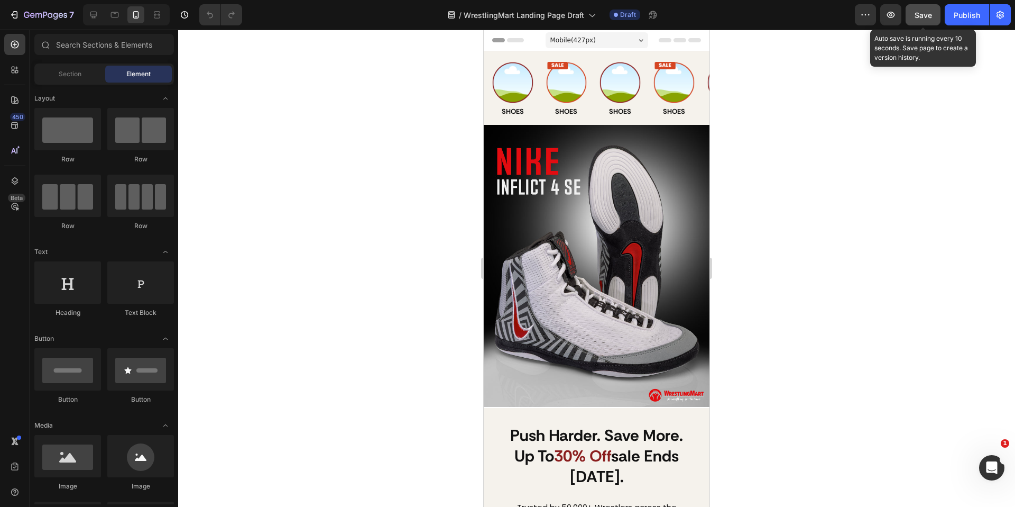
click at [925, 19] on span "Save" at bounding box center [923, 15] width 17 height 9
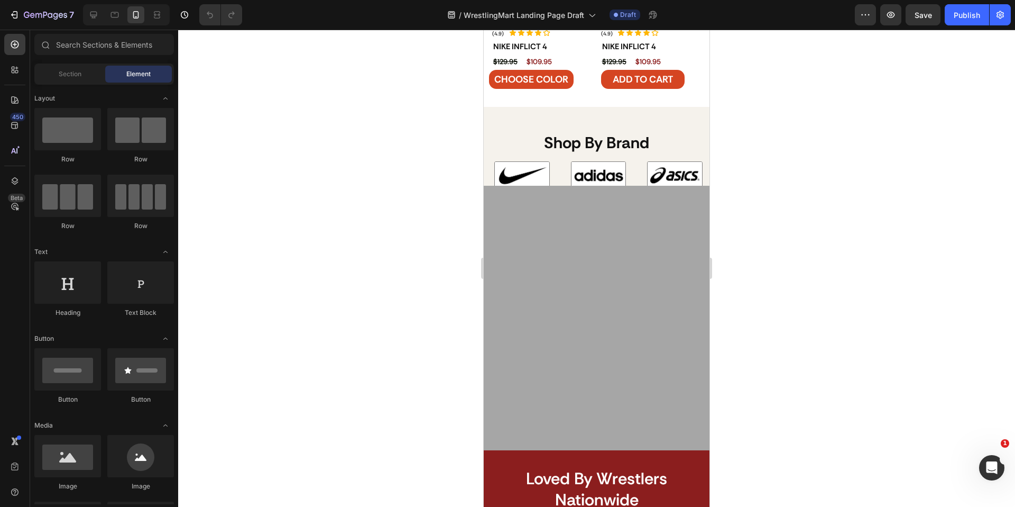
scroll to position [1662, 0]
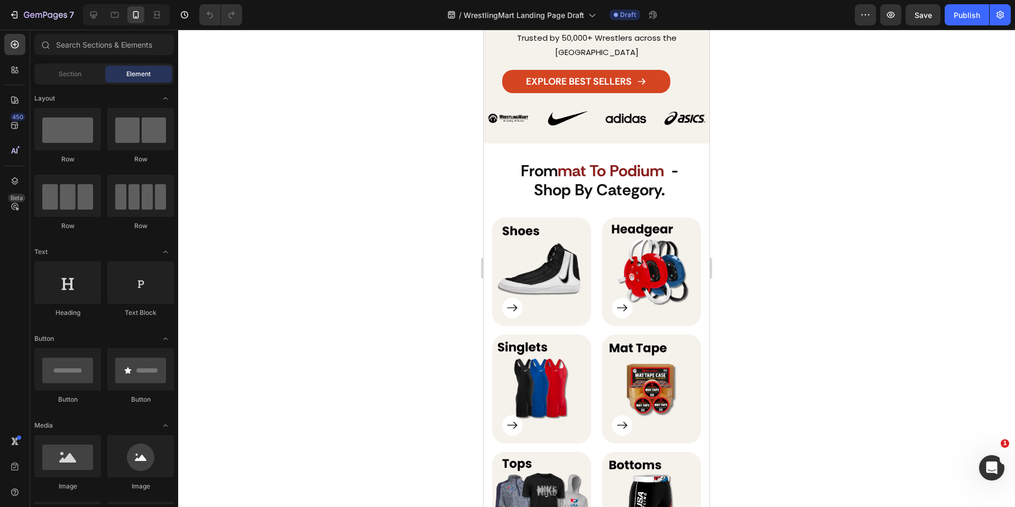
scroll to position [25, 0]
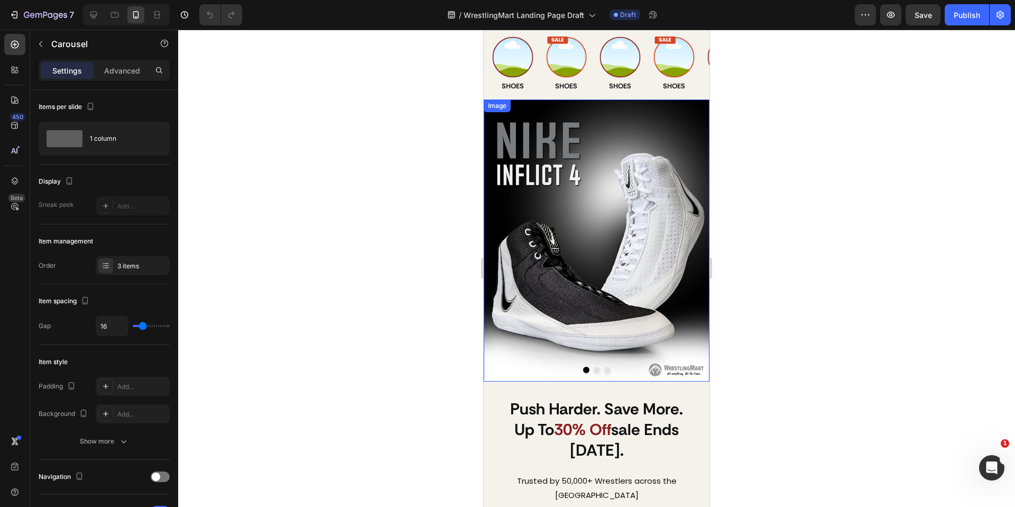
click at [595, 366] on button "Dot" at bounding box center [597, 369] width 6 height 6
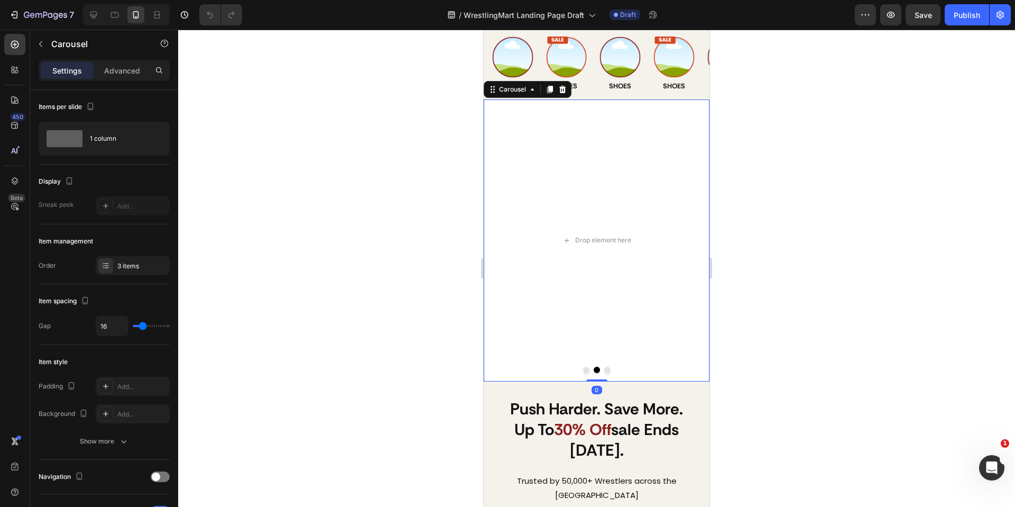
click at [587, 370] on button "Dot" at bounding box center [586, 369] width 6 height 6
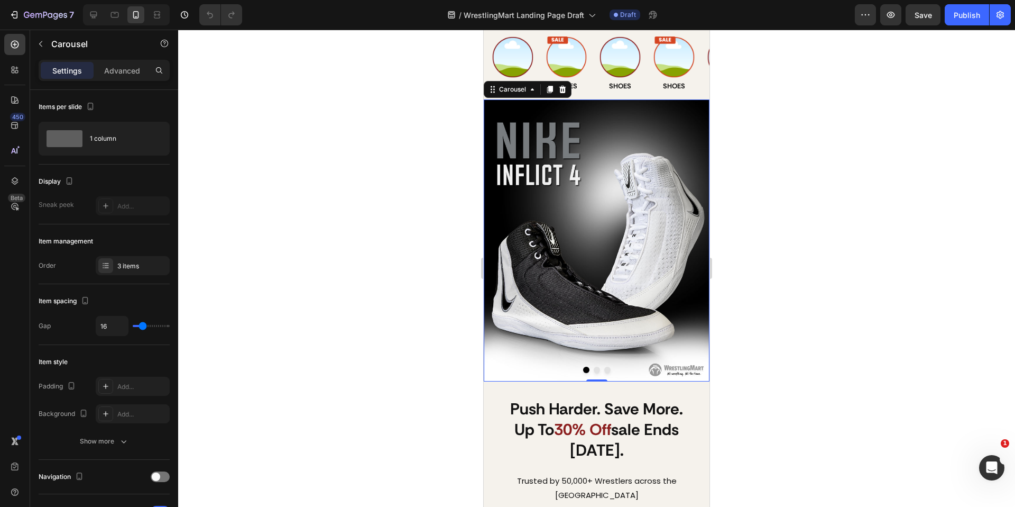
scroll to position [0, 0]
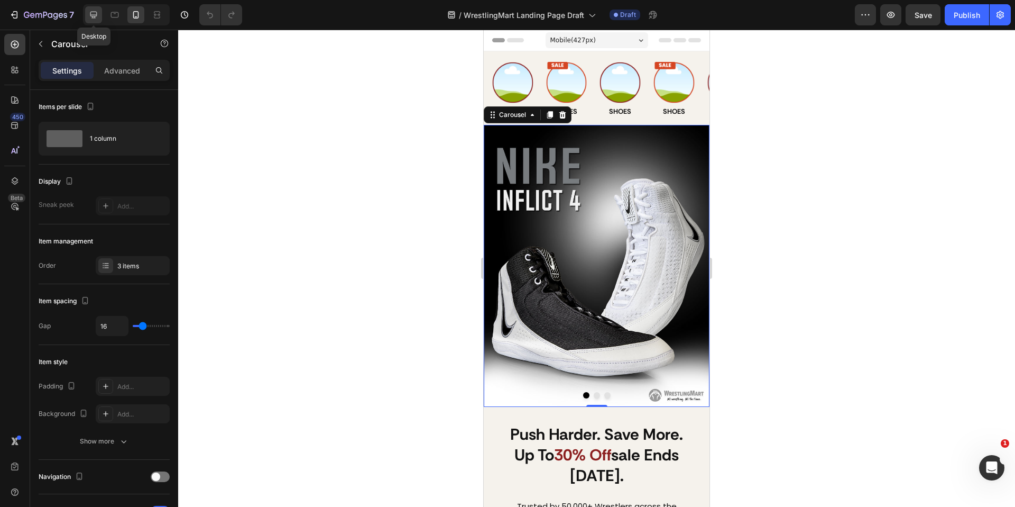
click at [94, 16] on icon at bounding box center [93, 15] width 7 height 7
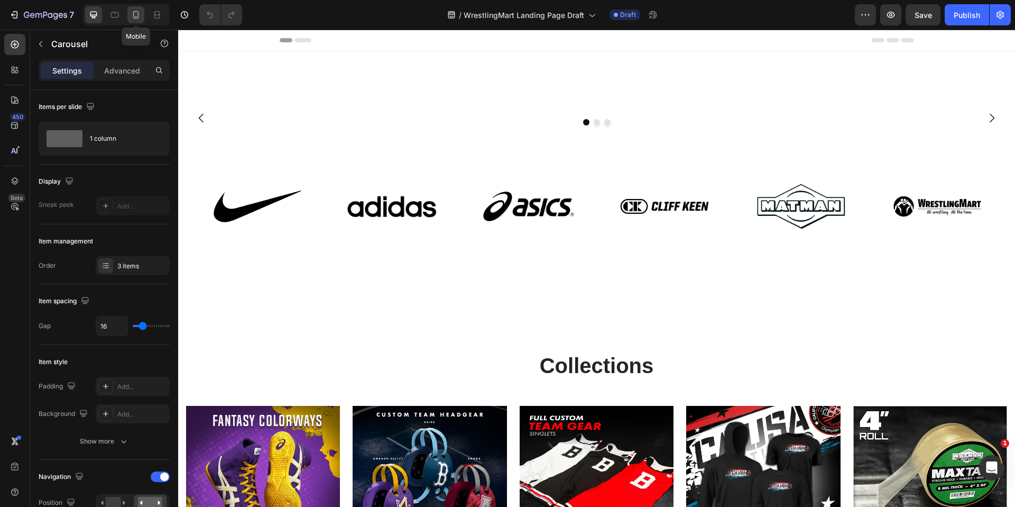
click at [135, 11] on icon at bounding box center [136, 14] width 6 height 7
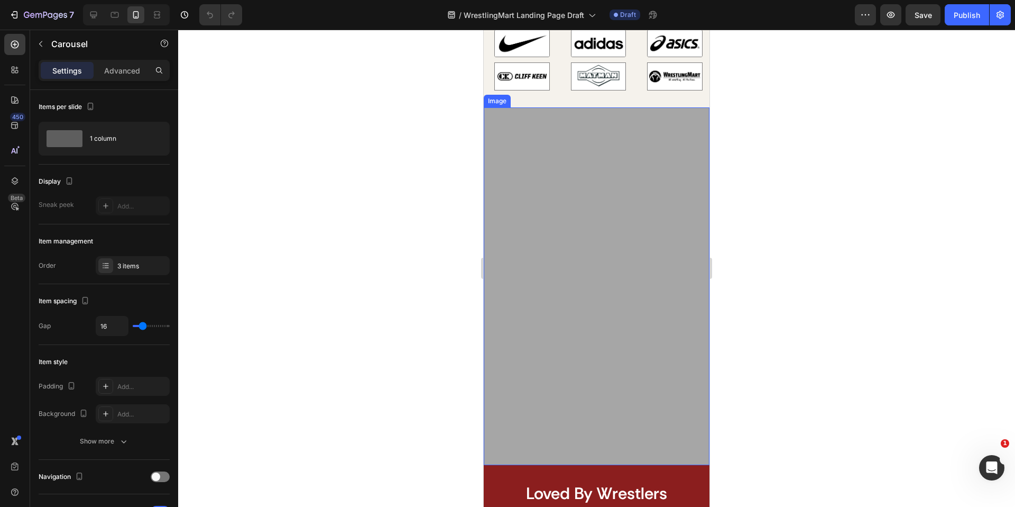
scroll to position [2050, 0]
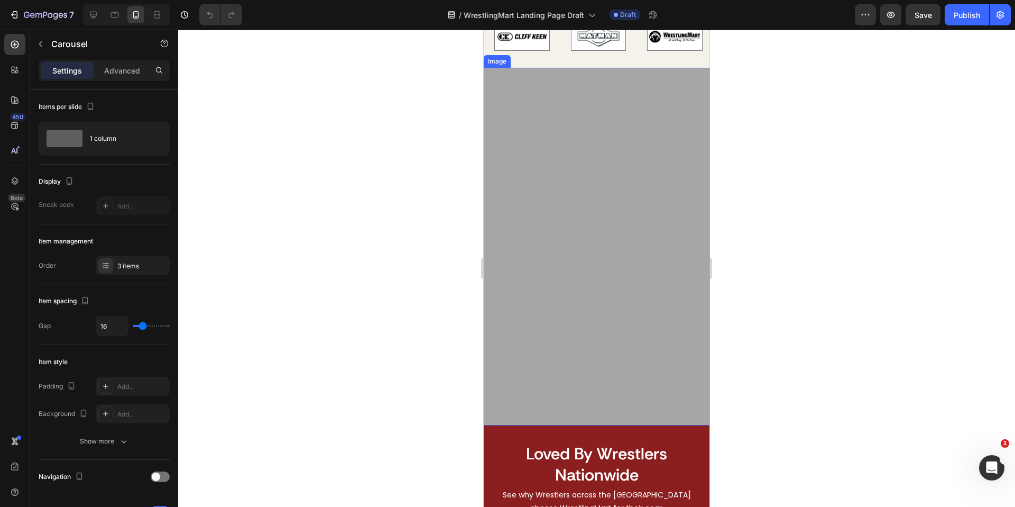
click at [586, 170] on img at bounding box center [597, 246] width 226 height 357
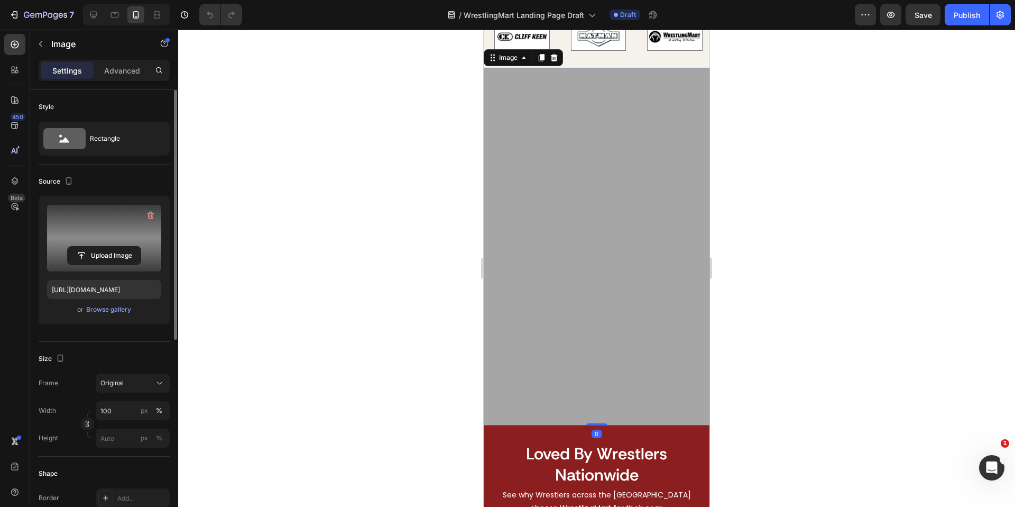
click at [130, 242] on label at bounding box center [104, 238] width 114 height 67
click at [130, 246] on input "file" at bounding box center [104, 255] width 73 height 18
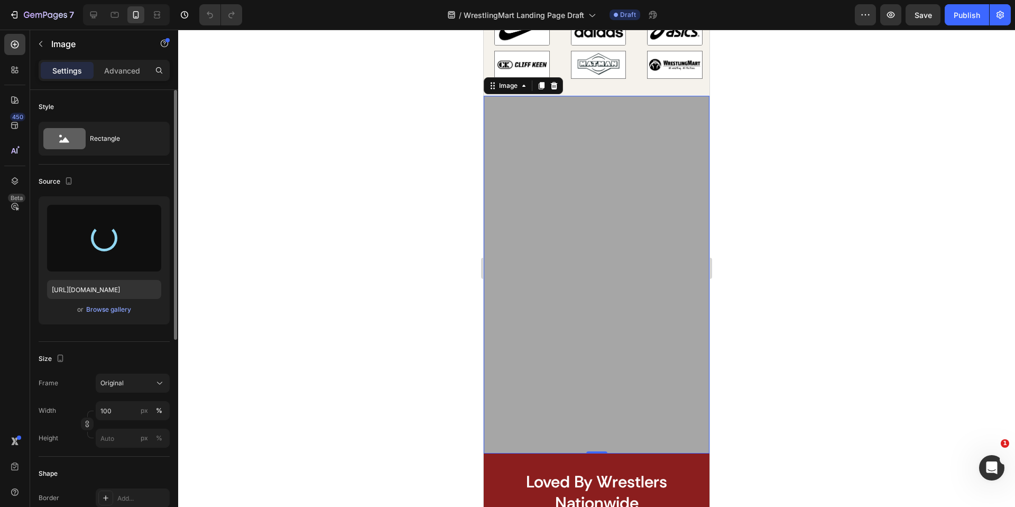
scroll to position [2014, 0]
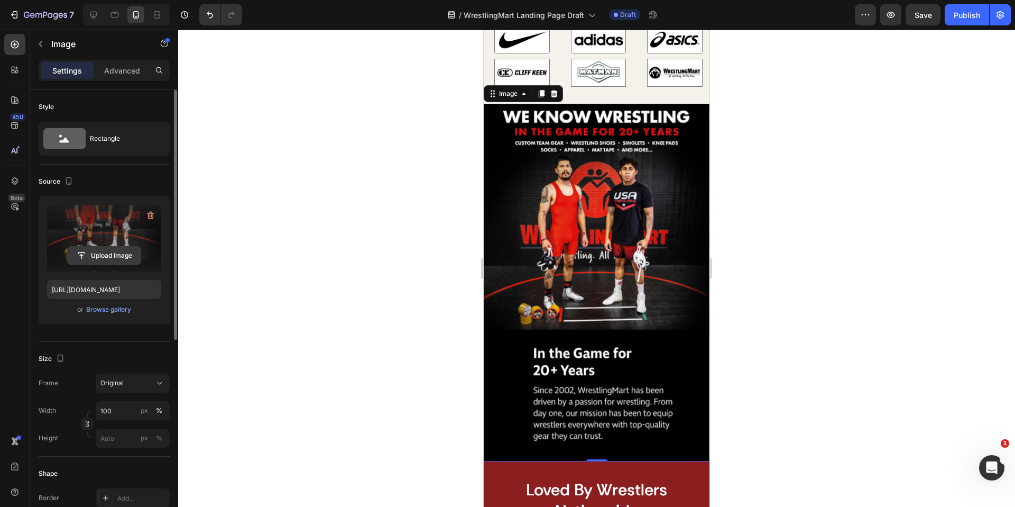
click at [105, 247] on input "file" at bounding box center [104, 255] width 73 height 18
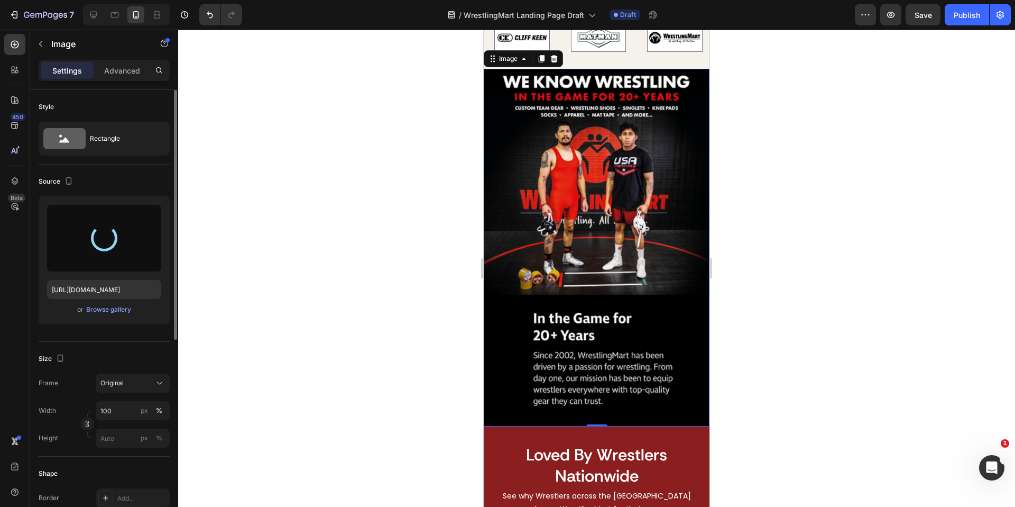
type input "[URL][DOMAIN_NAME]"
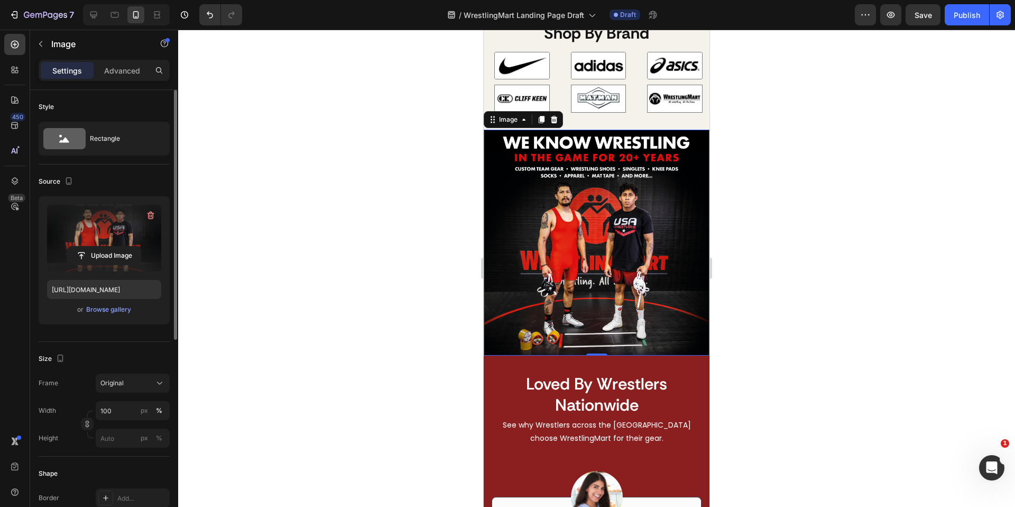
scroll to position [1981, 0]
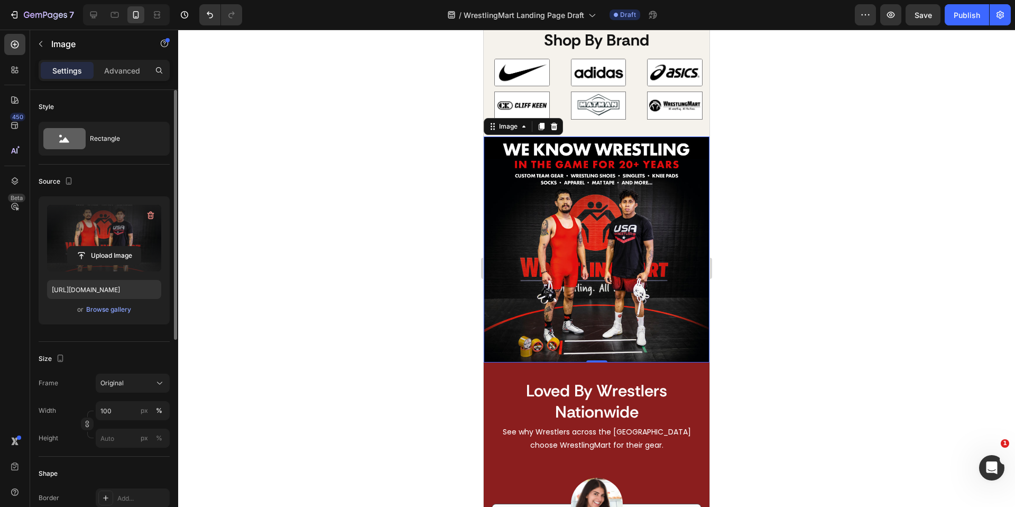
click at [883, 183] on div at bounding box center [596, 268] width 837 height 477
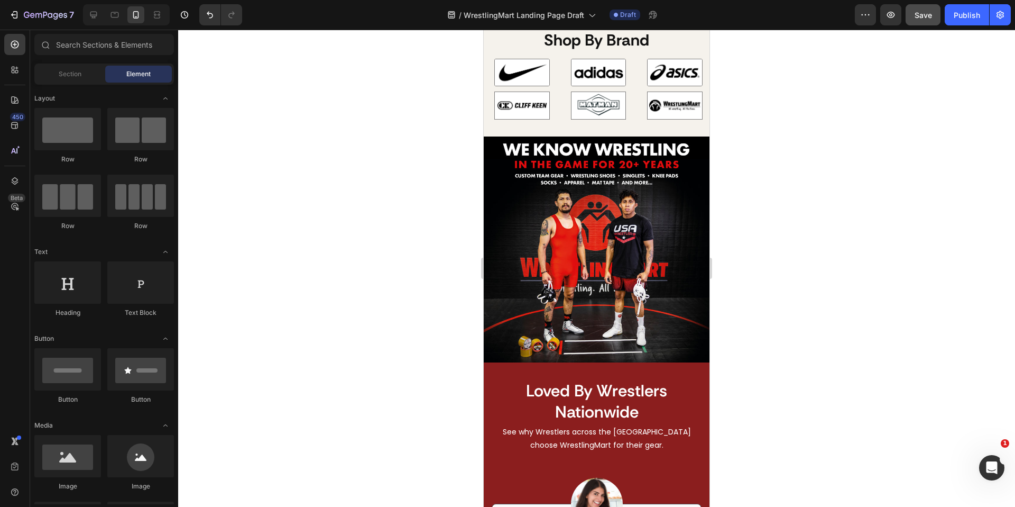
click at [926, 15] on span "Save" at bounding box center [923, 15] width 17 height 9
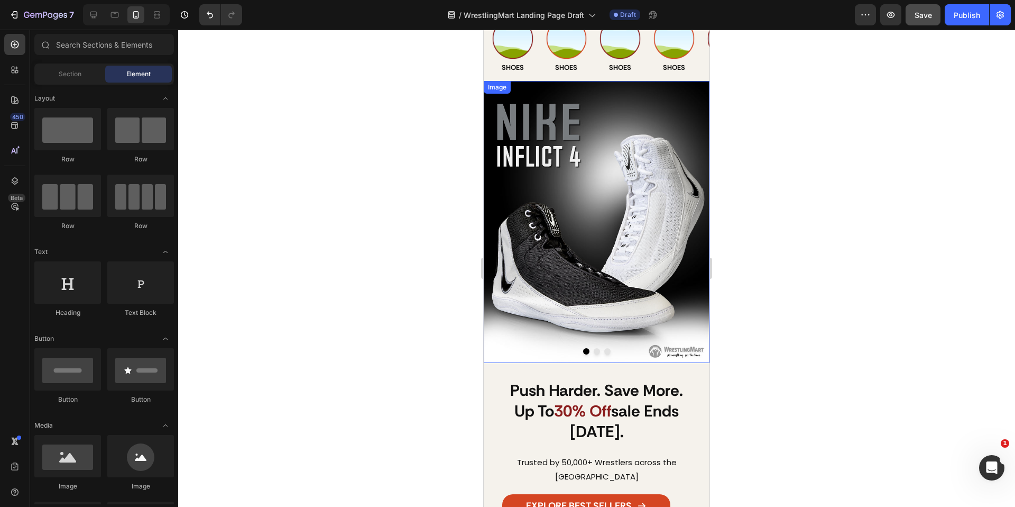
scroll to position [46, 0]
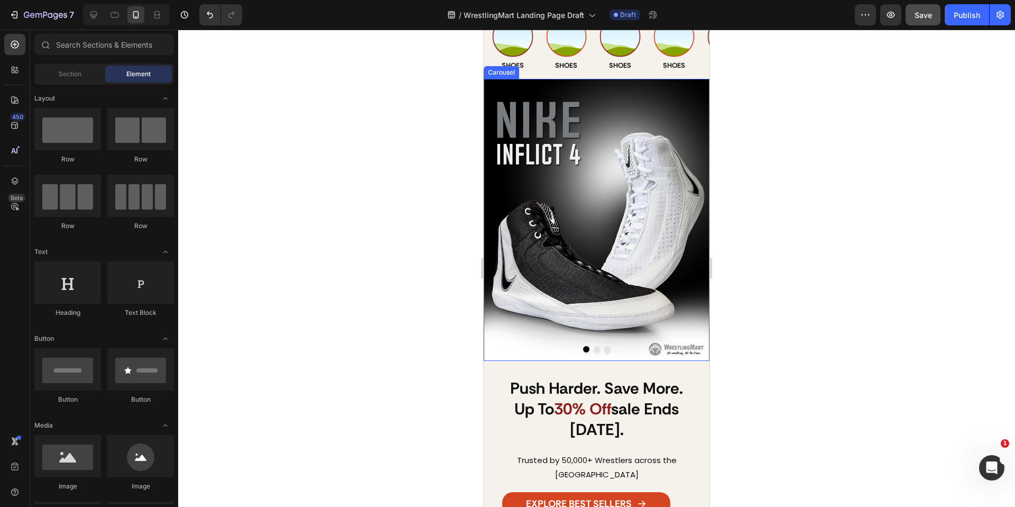
click at [597, 349] on button "Dot" at bounding box center [597, 349] width 6 height 6
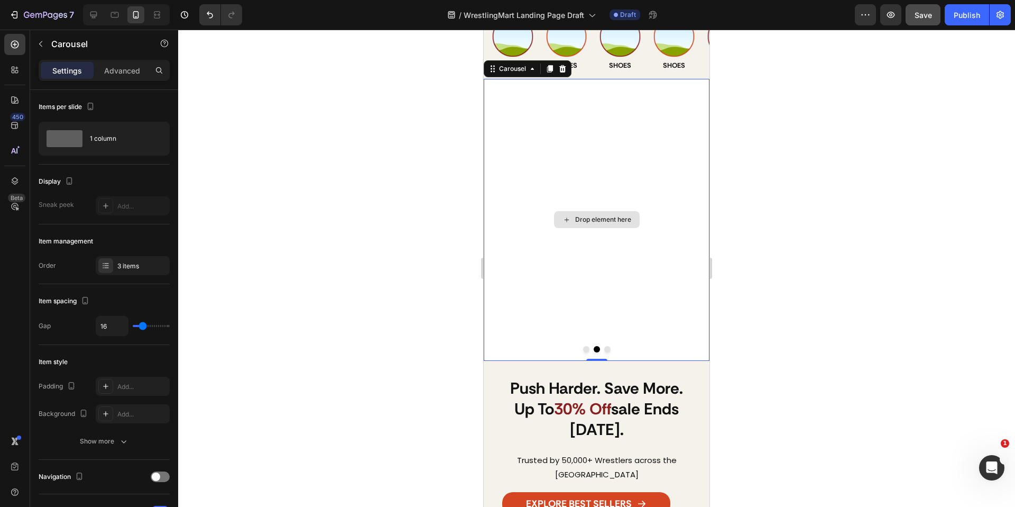
click at [555, 210] on div "Drop element here" at bounding box center [597, 220] width 226 height 282
click at [575, 220] on div "Drop element here" at bounding box center [603, 219] width 56 height 8
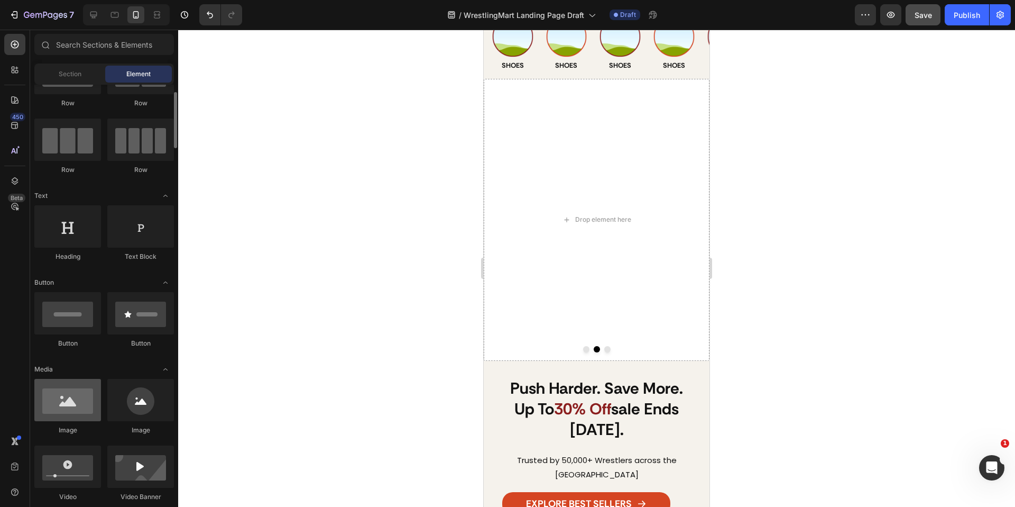
scroll to position [62, 0]
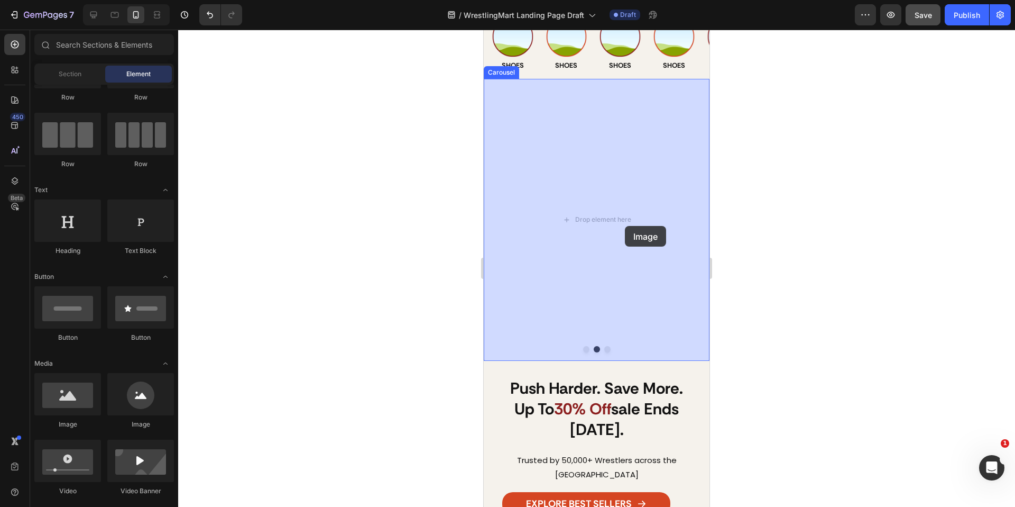
drag, startPoint x: 546, startPoint y: 435, endPoint x: 601, endPoint y: 198, distance: 243.1
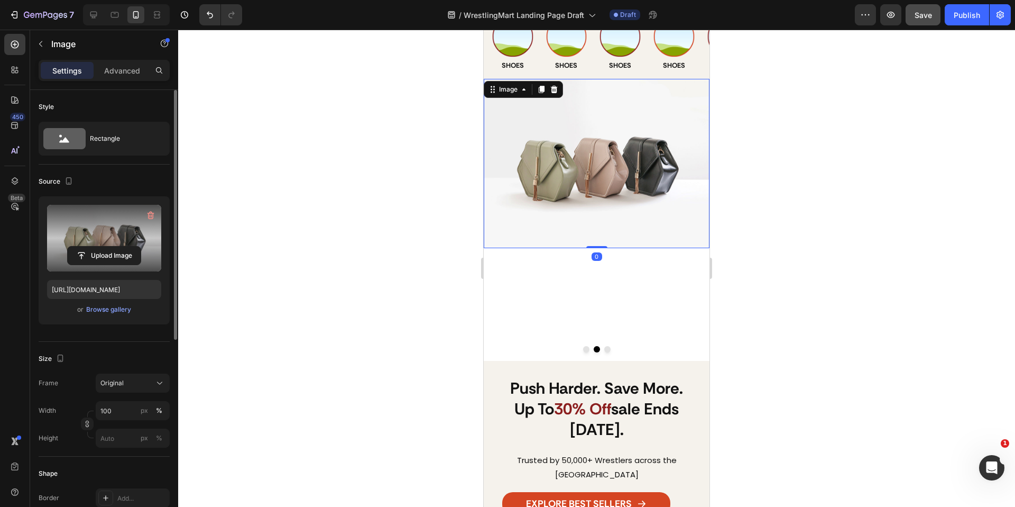
click at [99, 238] on label at bounding box center [104, 238] width 114 height 67
click at [99, 246] on input "file" at bounding box center [104, 255] width 73 height 18
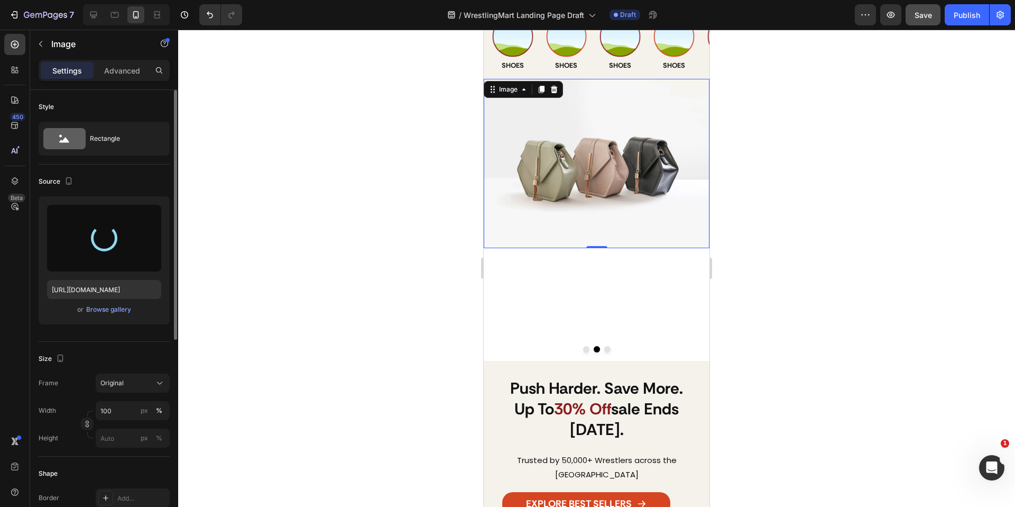
type input "[URL][DOMAIN_NAME]"
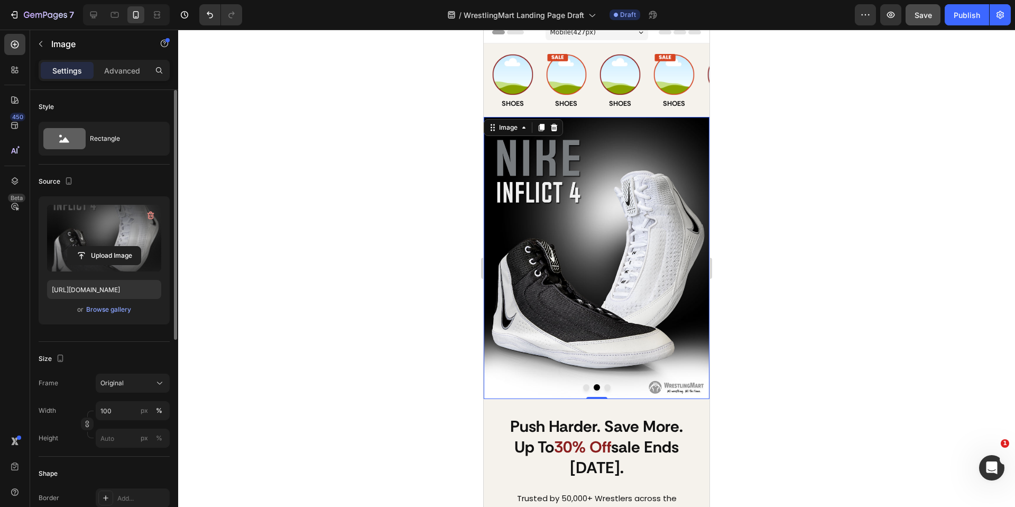
scroll to position [10, 0]
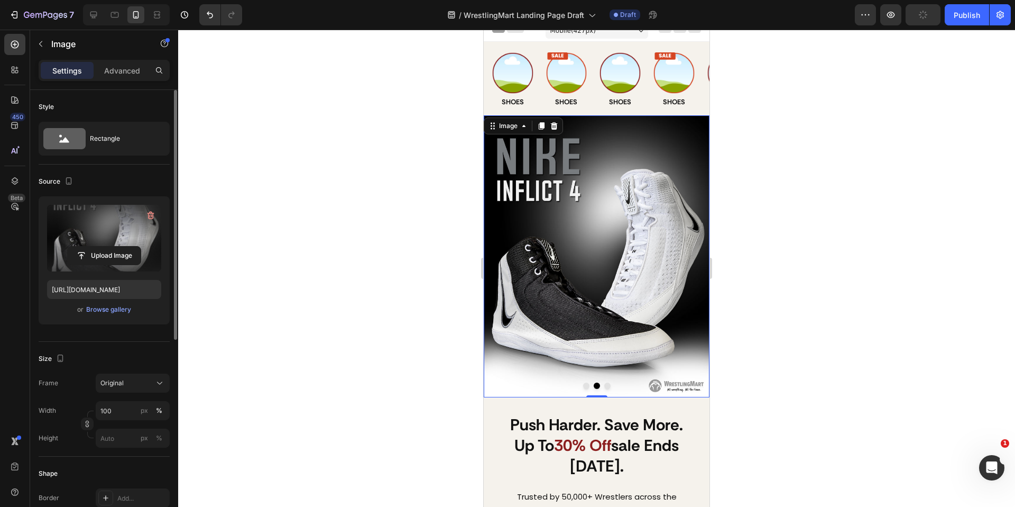
click at [587, 384] on button "Dot" at bounding box center [586, 385] width 6 height 6
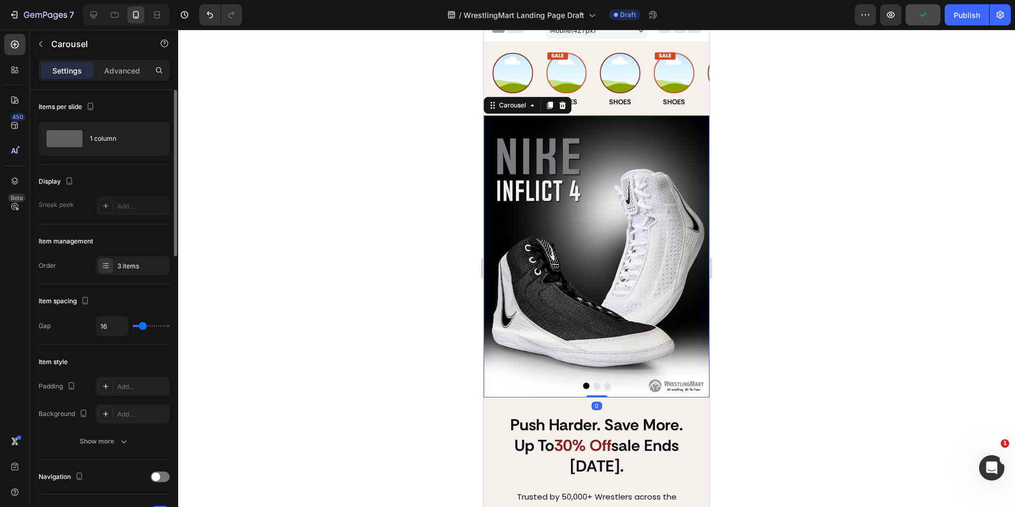
click at [597, 386] on button "Dot" at bounding box center [597, 385] width 6 height 6
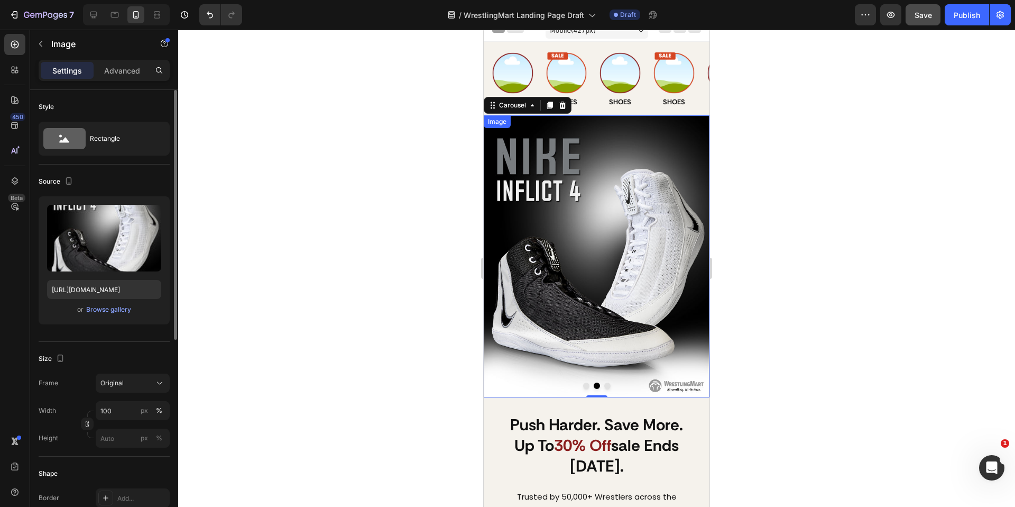
click at [523, 233] on img at bounding box center [597, 256] width 226 height 282
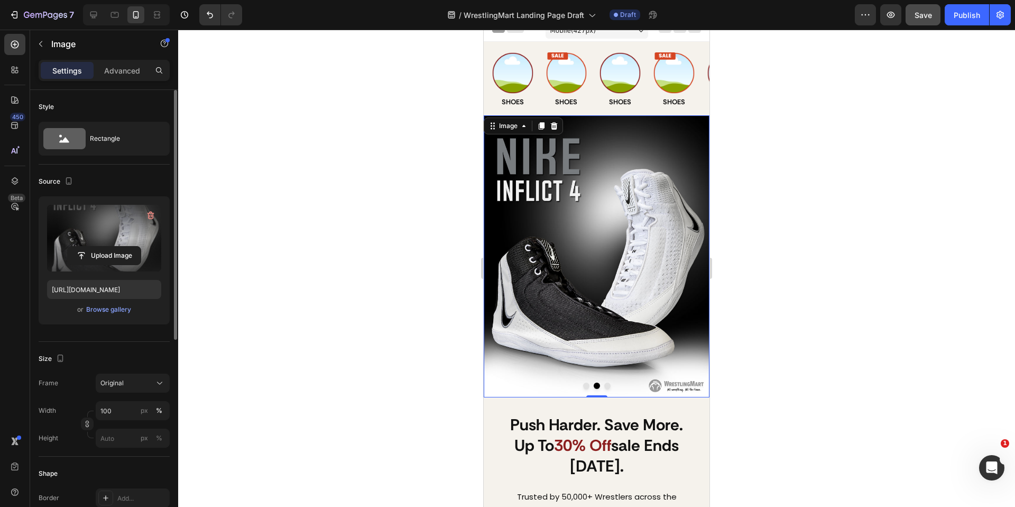
click at [121, 233] on label at bounding box center [104, 238] width 114 height 67
click at [121, 246] on input "file" at bounding box center [104, 255] width 73 height 18
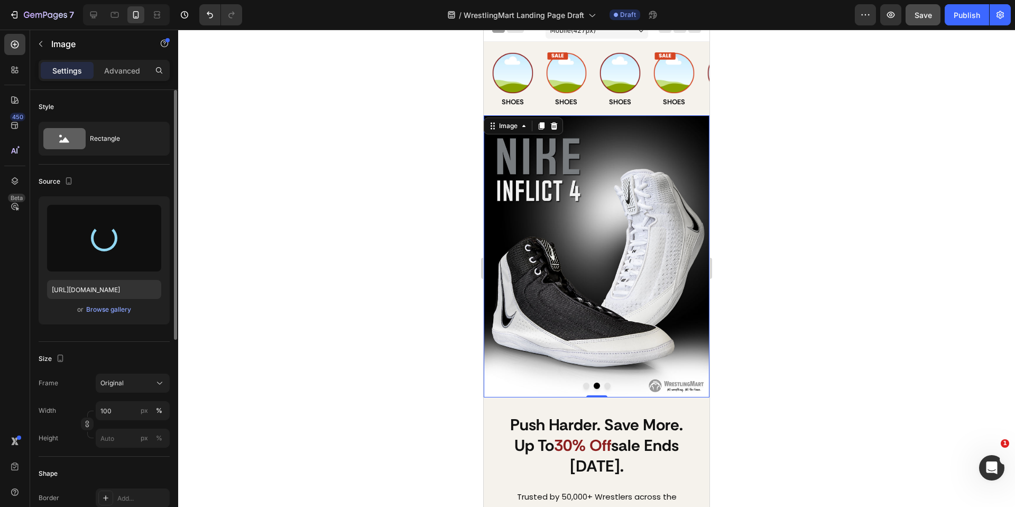
type input "[URL][DOMAIN_NAME]"
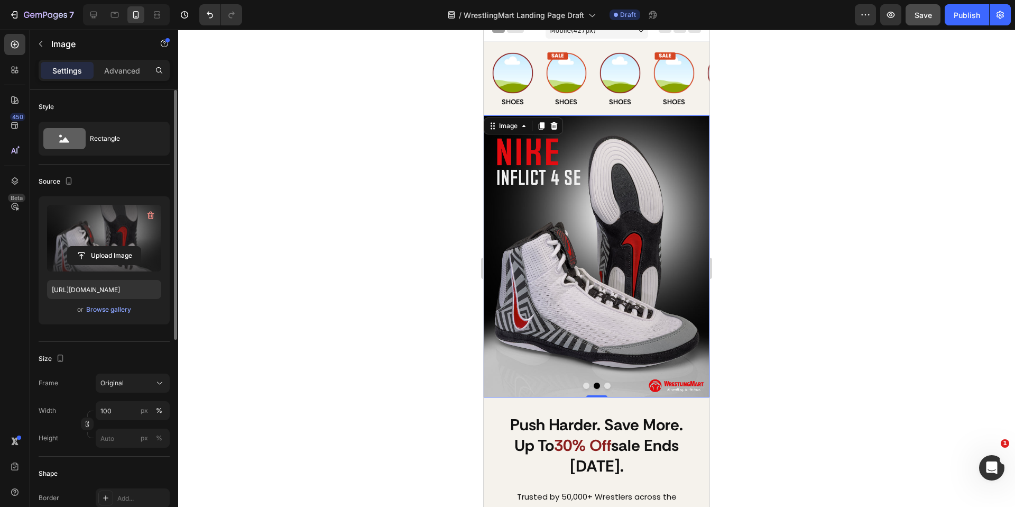
scroll to position [83, 0]
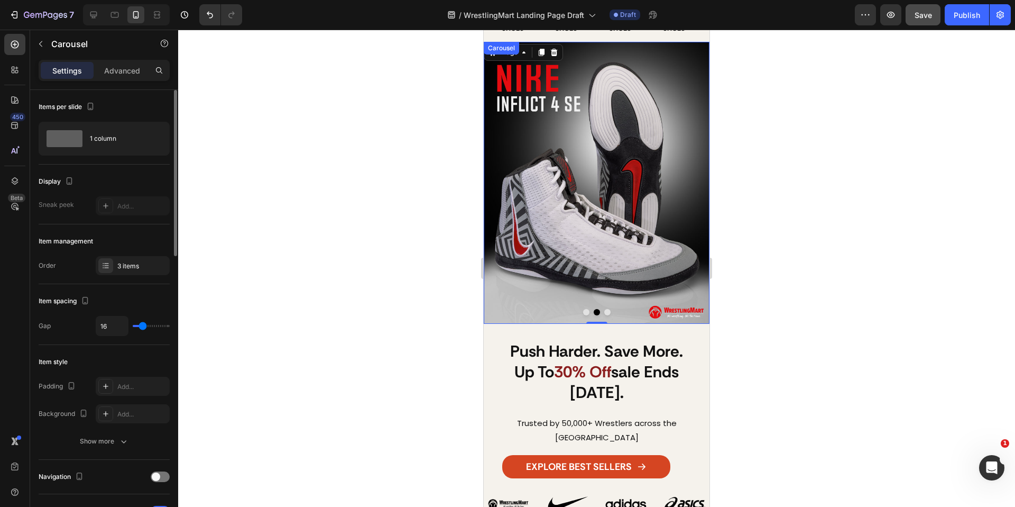
click at [589, 310] on button "Dot" at bounding box center [586, 312] width 6 height 6
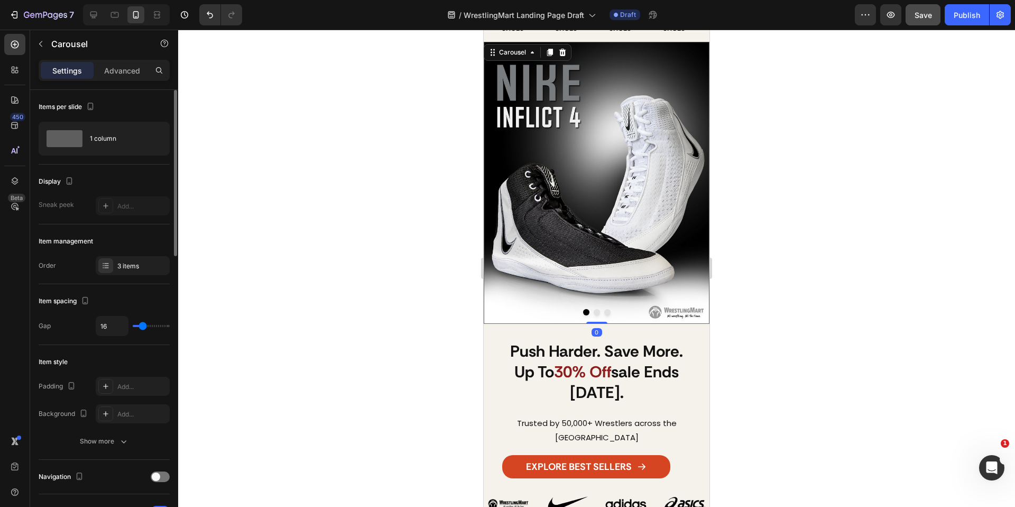
click at [596, 310] on button "Dot" at bounding box center [597, 312] width 6 height 6
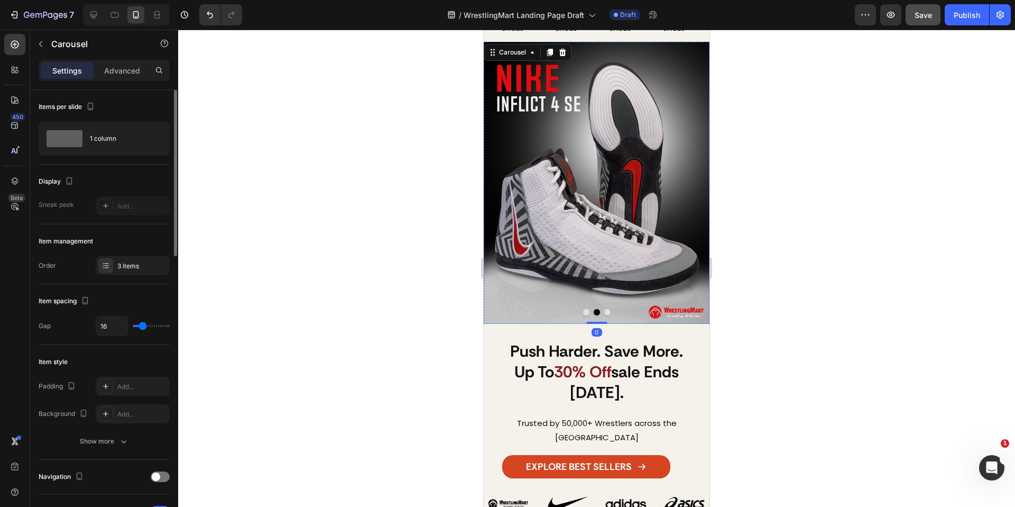
scroll to position [44, 0]
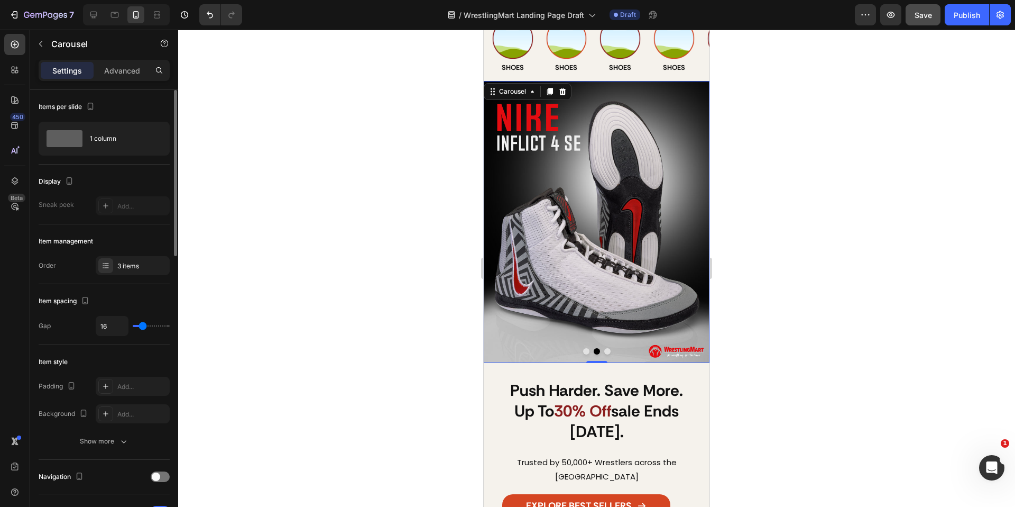
click at [608, 351] on button "Dot" at bounding box center [607, 351] width 6 height 6
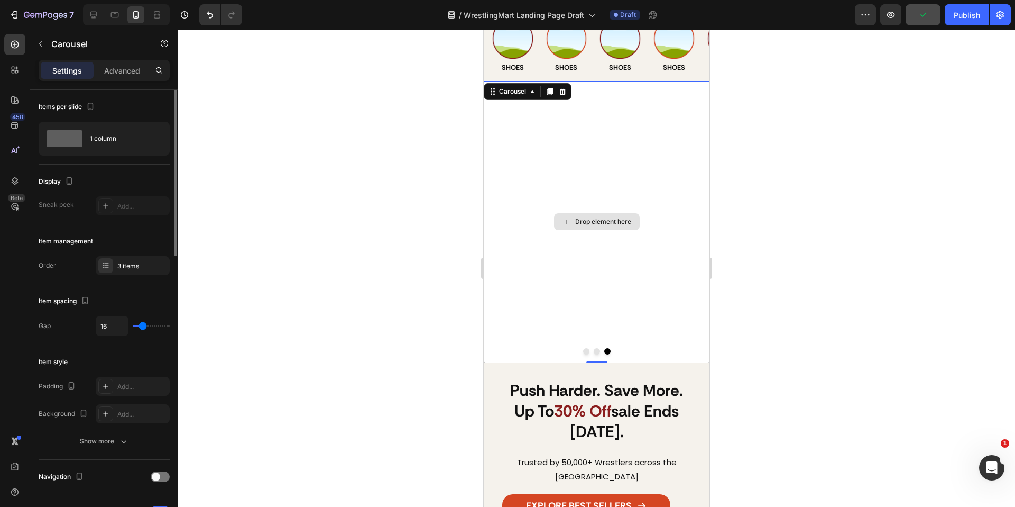
click at [584, 215] on div "Drop element here" at bounding box center [597, 221] width 86 height 17
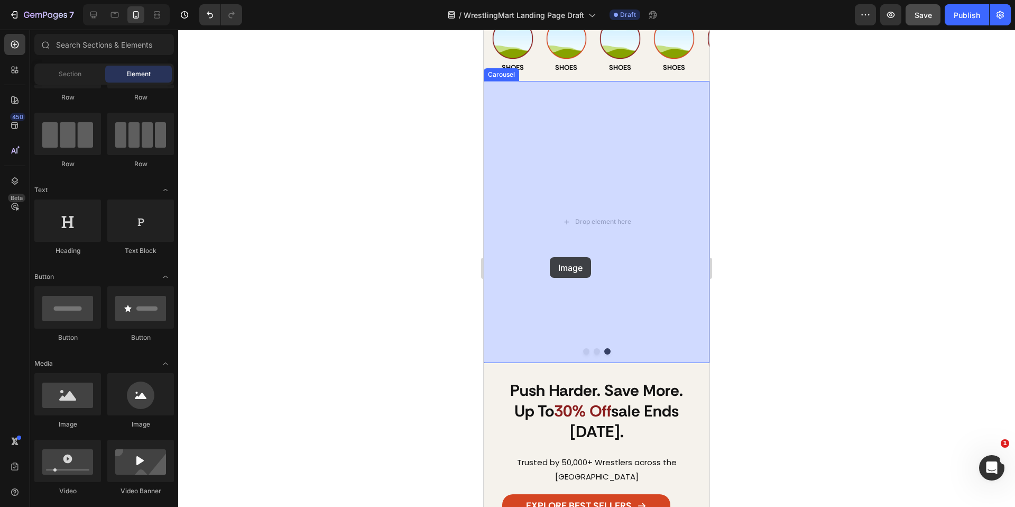
drag, startPoint x: 559, startPoint y: 424, endPoint x: 551, endPoint y: 250, distance: 174.1
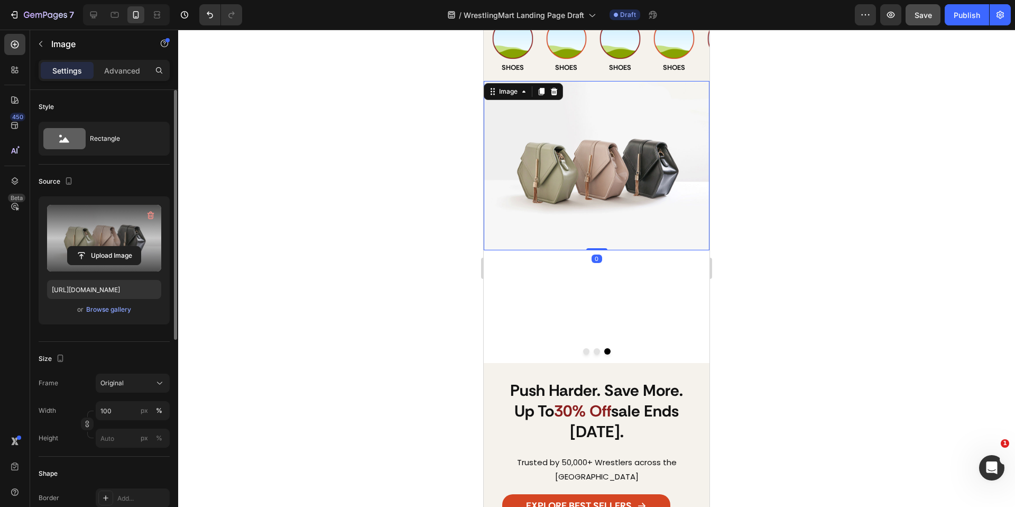
click at [82, 226] on label at bounding box center [104, 238] width 114 height 67
click at [82, 246] on input "file" at bounding box center [104, 255] width 73 height 18
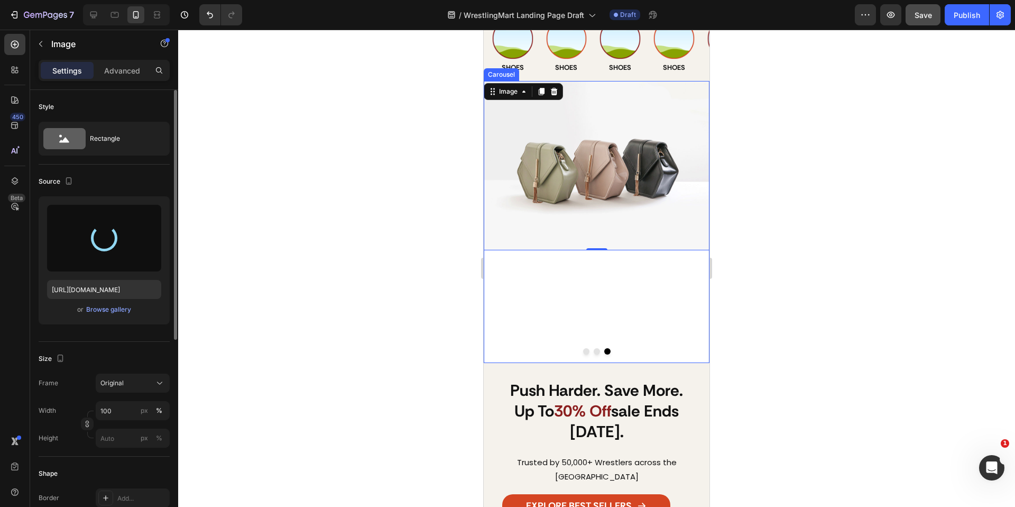
scroll to position [0, 0]
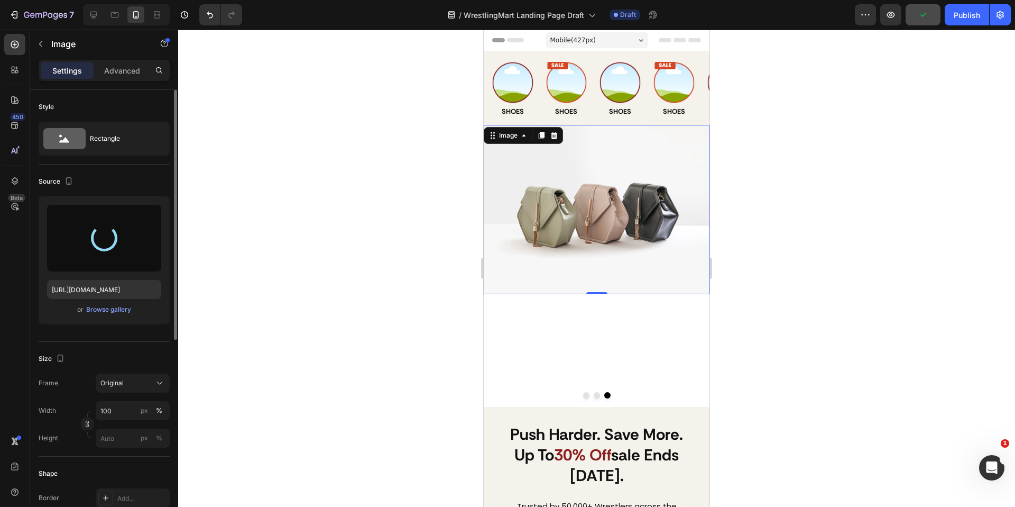
type input "[URL][DOMAIN_NAME]"
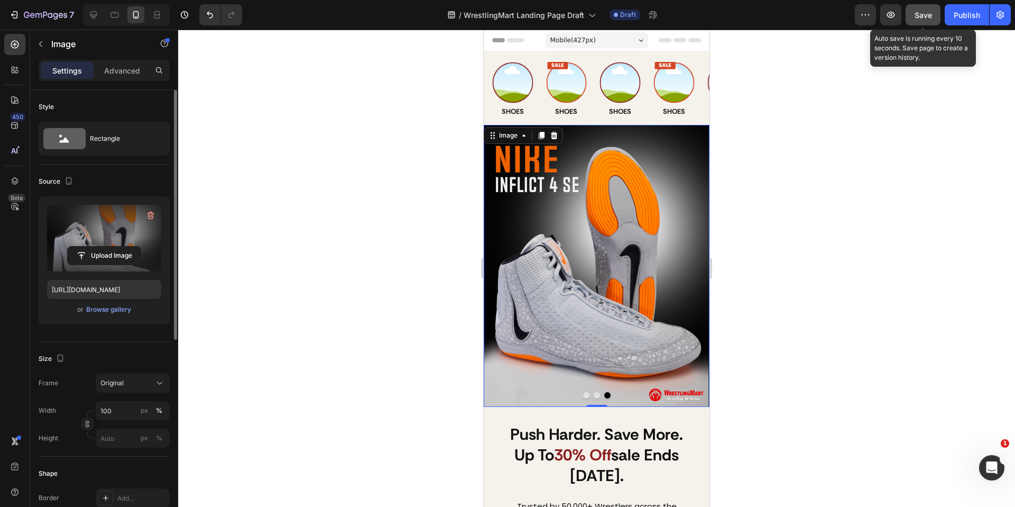
click at [916, 13] on span "Save" at bounding box center [923, 15] width 17 height 9
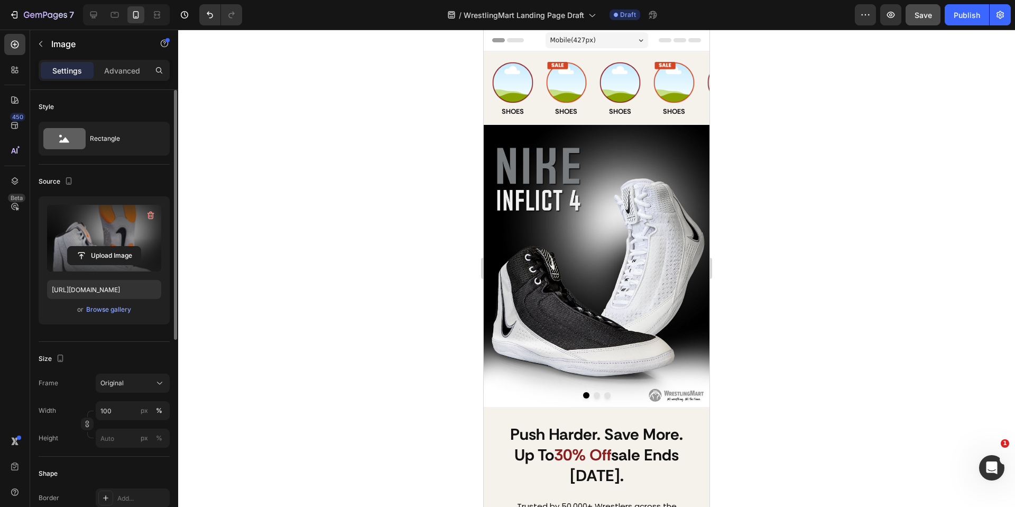
click at [927, 15] on span "Save" at bounding box center [923, 15] width 17 height 9
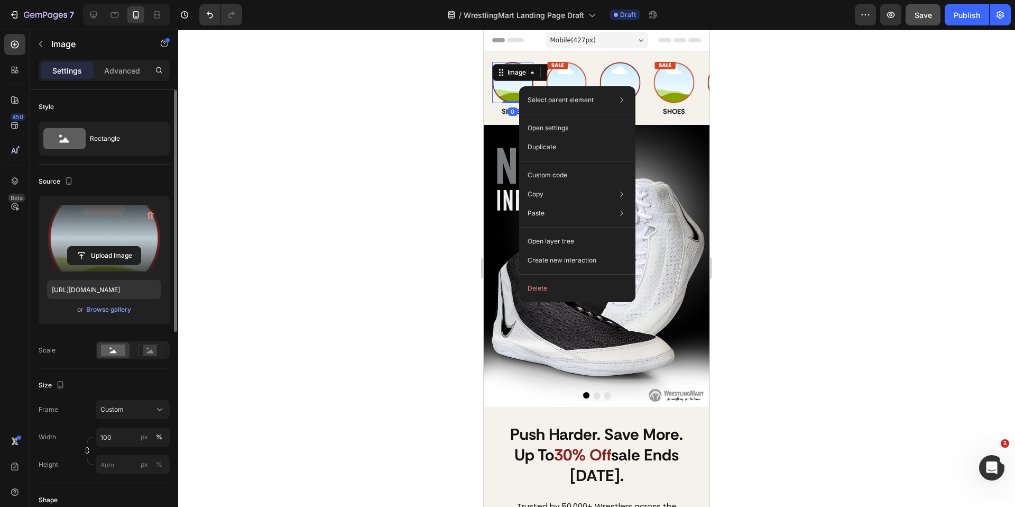
click at [124, 237] on label at bounding box center [104, 238] width 114 height 67
click at [124, 246] on input "file" at bounding box center [104, 255] width 73 height 18
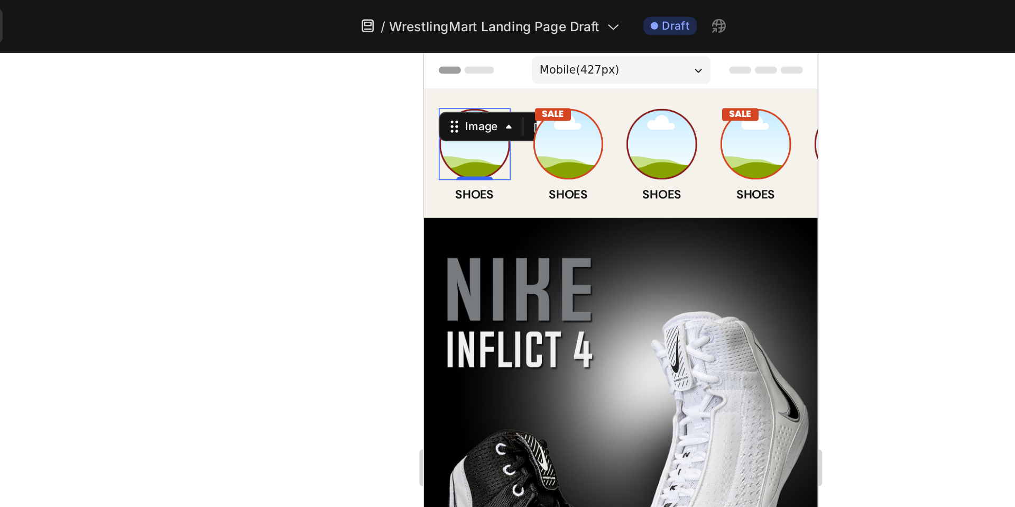
click at [454, 111] on img at bounding box center [453, 104] width 41 height 41
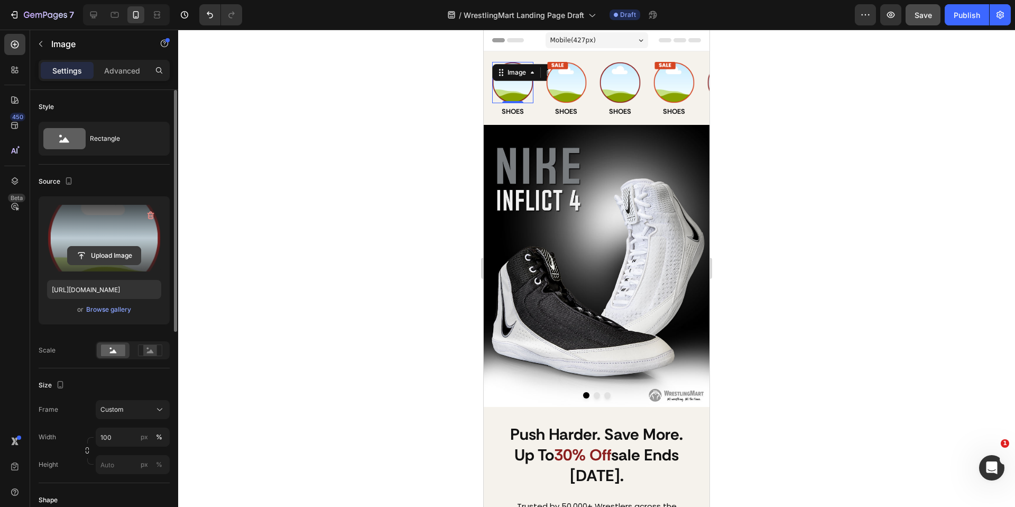
click at [108, 249] on input "file" at bounding box center [104, 255] width 73 height 18
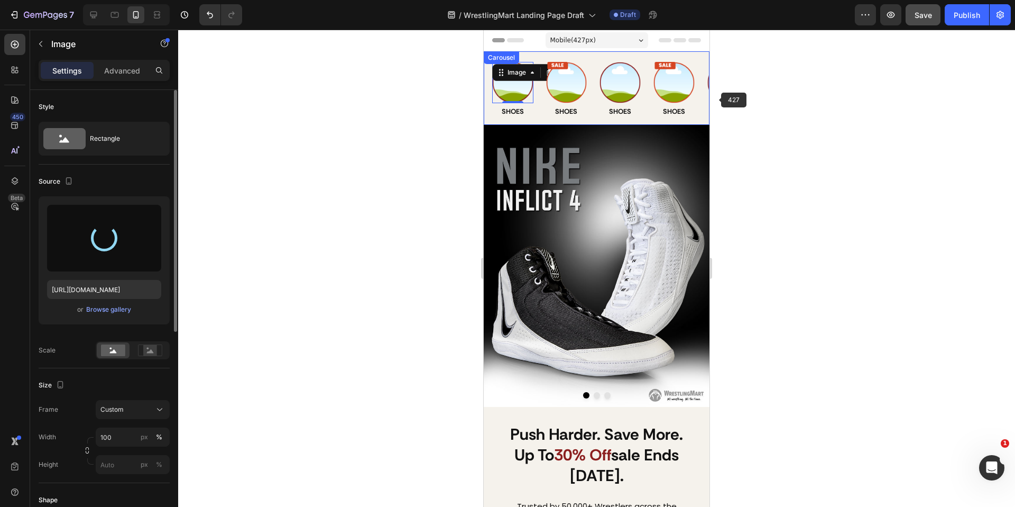
type input "[URL][DOMAIN_NAME]"
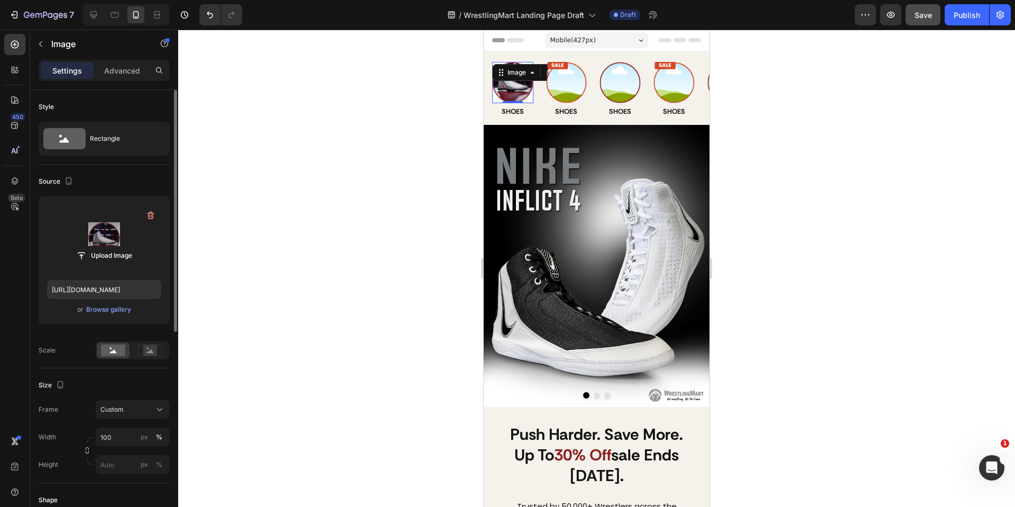
click at [796, 114] on div at bounding box center [596, 268] width 837 height 477
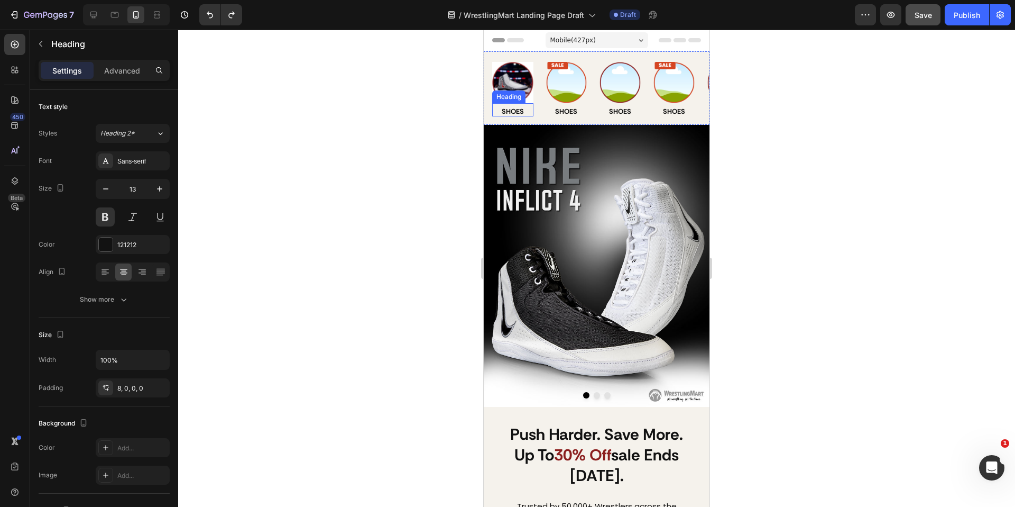
click at [521, 95] on div "Heading" at bounding box center [508, 97] width 29 height 10
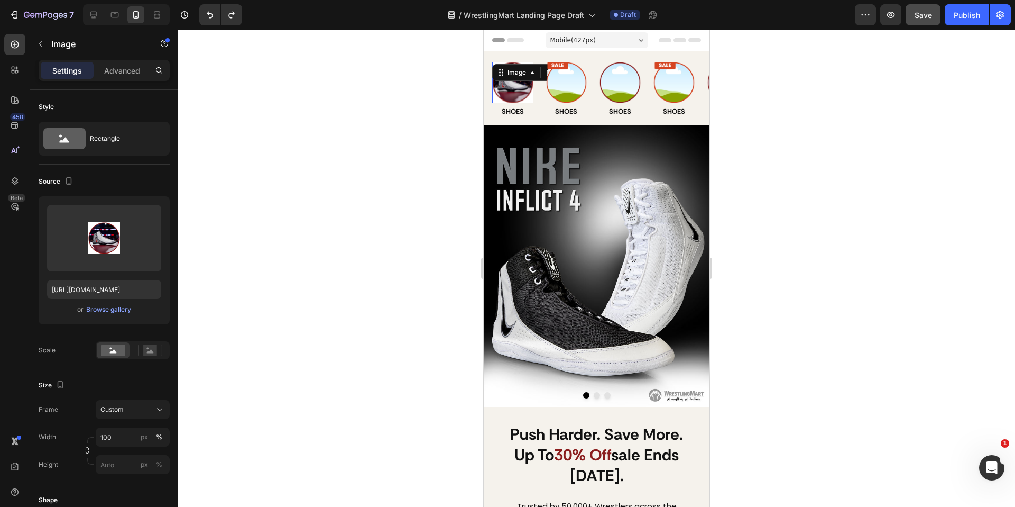
click at [518, 76] on div "Image 0" at bounding box center [512, 82] width 41 height 41
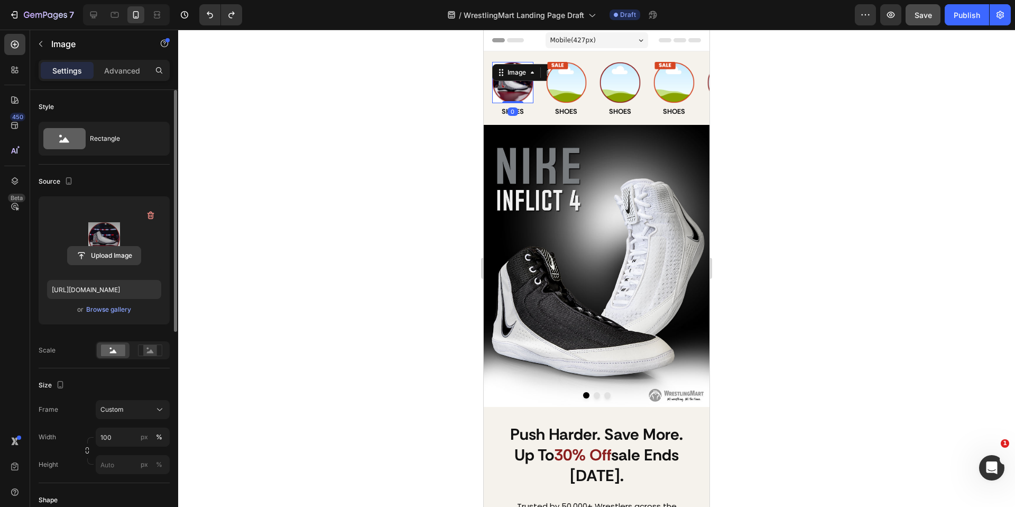
click at [104, 250] on input "file" at bounding box center [104, 255] width 73 height 18
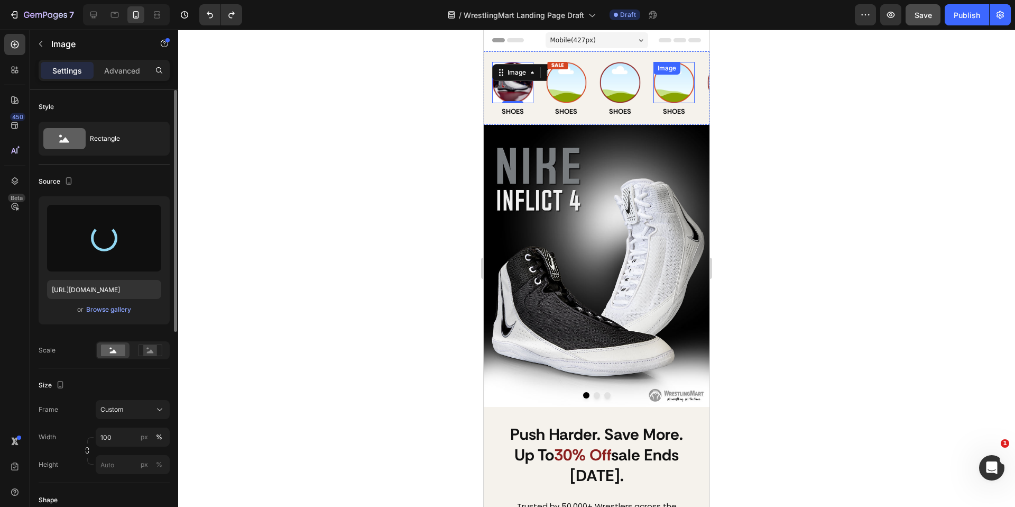
type input "[URL][DOMAIN_NAME]"
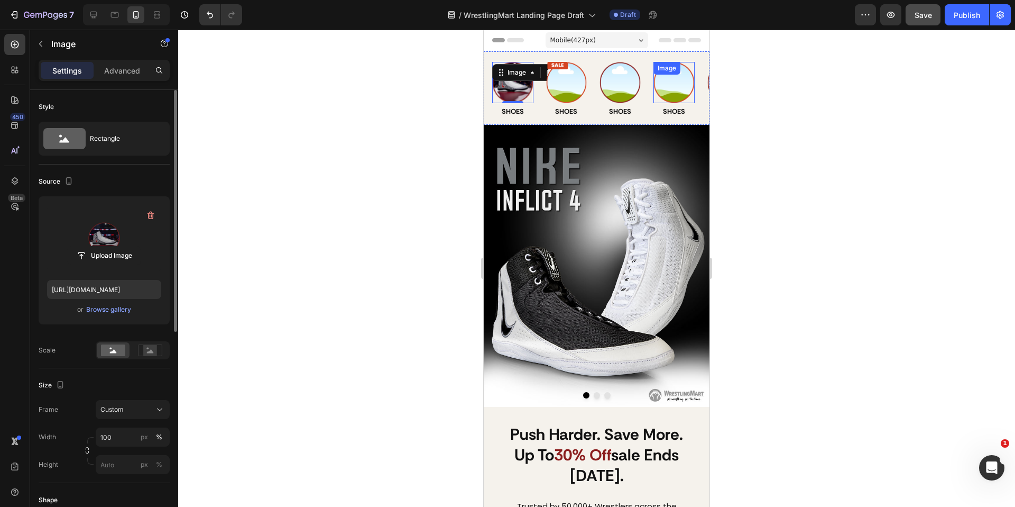
click at [799, 198] on div at bounding box center [596, 268] width 837 height 477
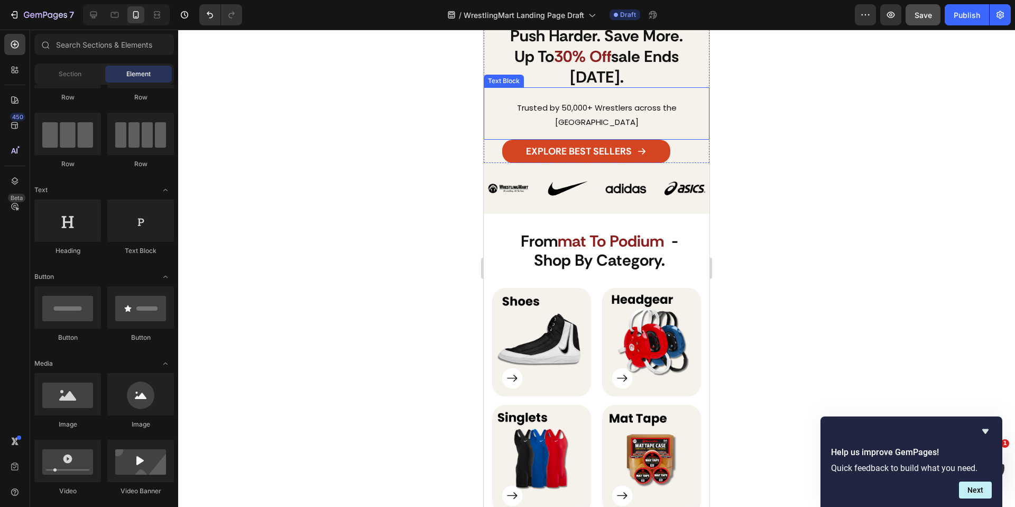
scroll to position [425, 0]
